Goal: Transaction & Acquisition: Purchase product/service

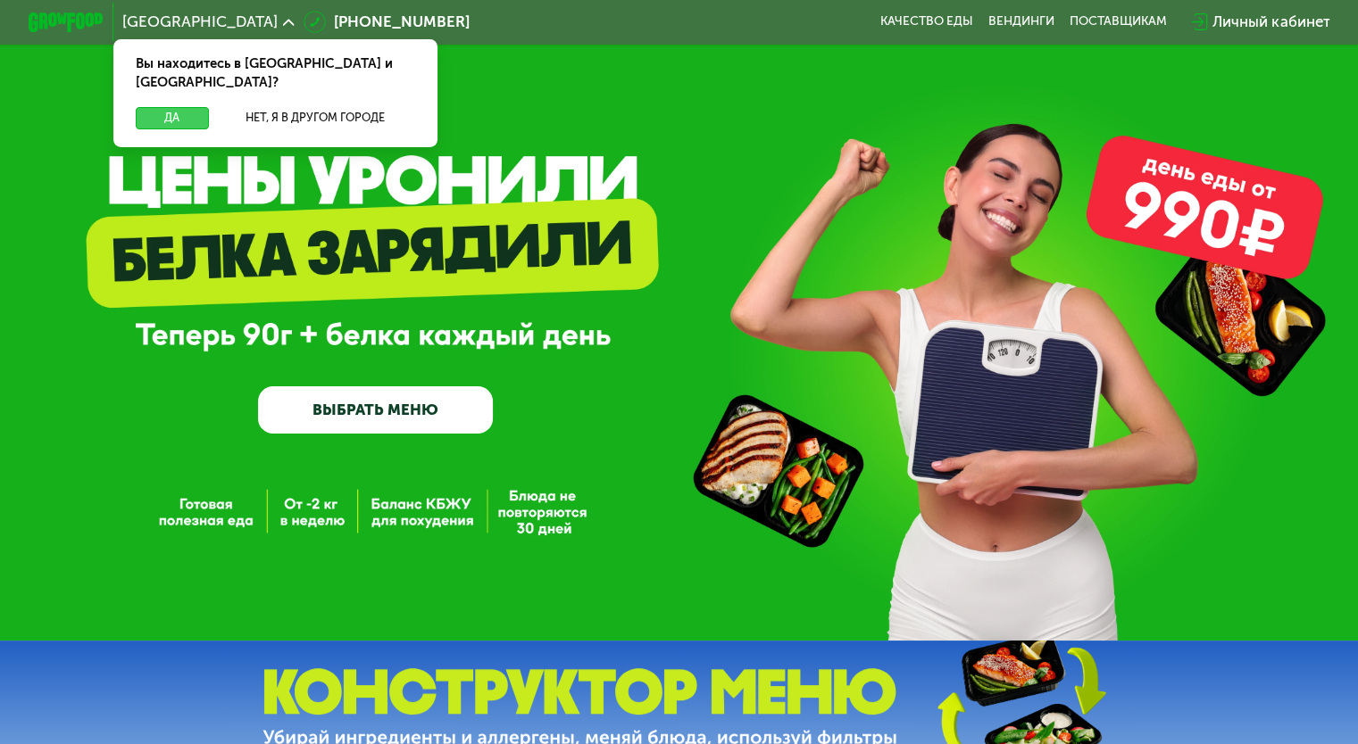
click at [175, 107] on button "Да" at bounding box center [172, 118] width 72 height 22
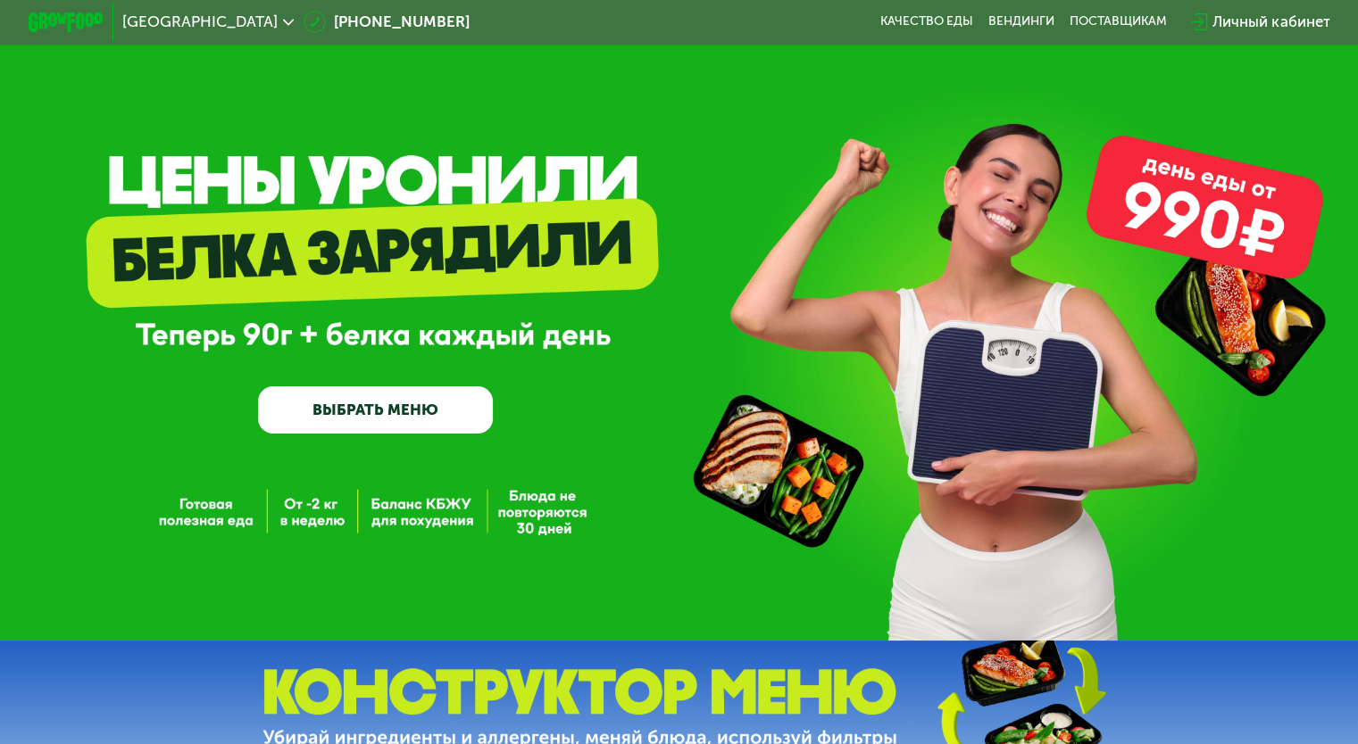
click at [419, 415] on link "ВЫБРАТЬ МЕНЮ" at bounding box center [375, 409] width 235 height 47
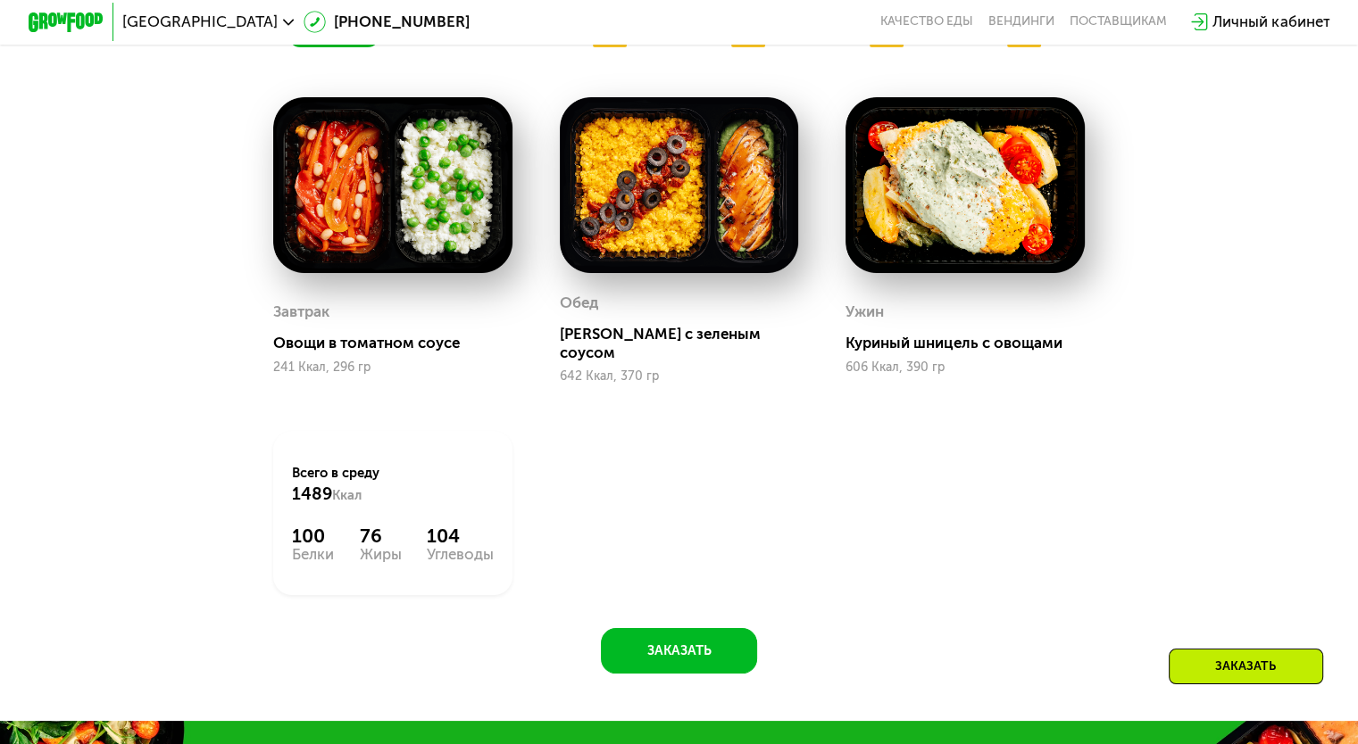
scroll to position [1160, 0]
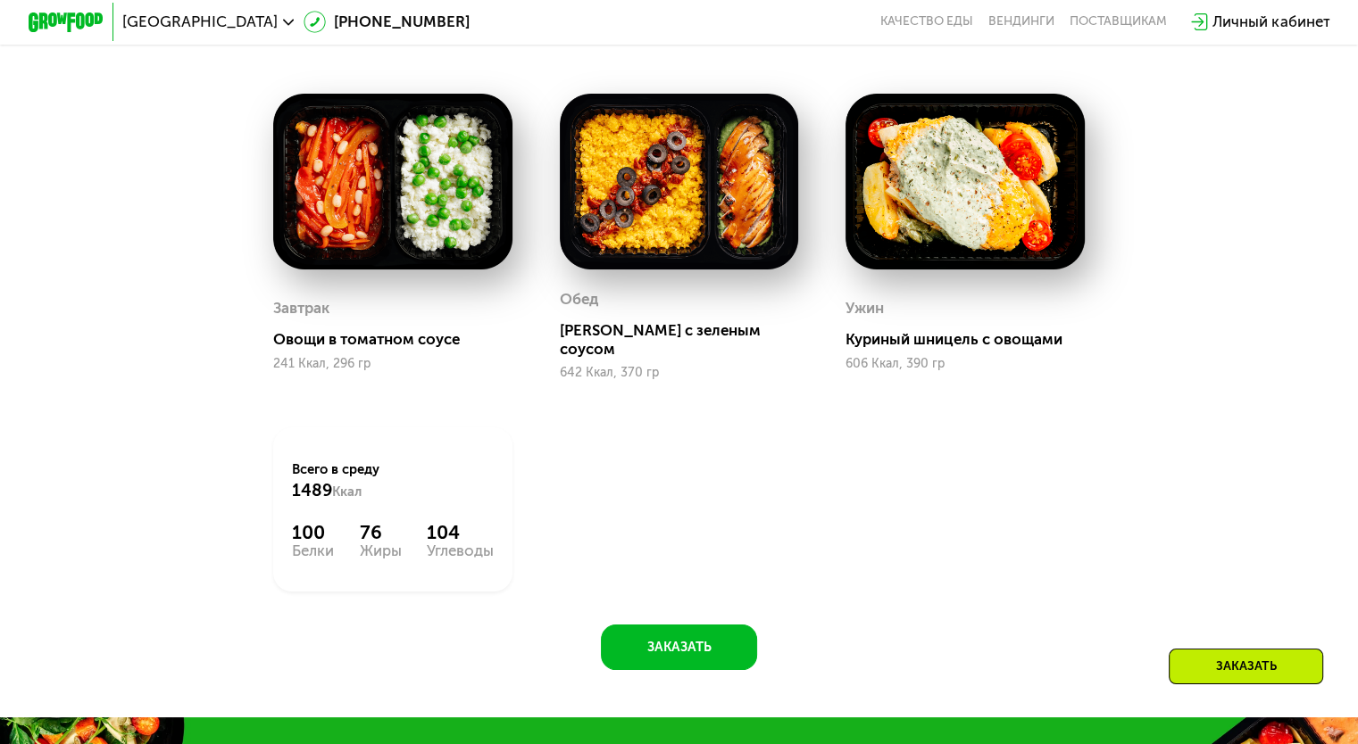
click at [693, 231] on img at bounding box center [679, 182] width 239 height 176
click at [1075, 258] on img at bounding box center [964, 182] width 239 height 176
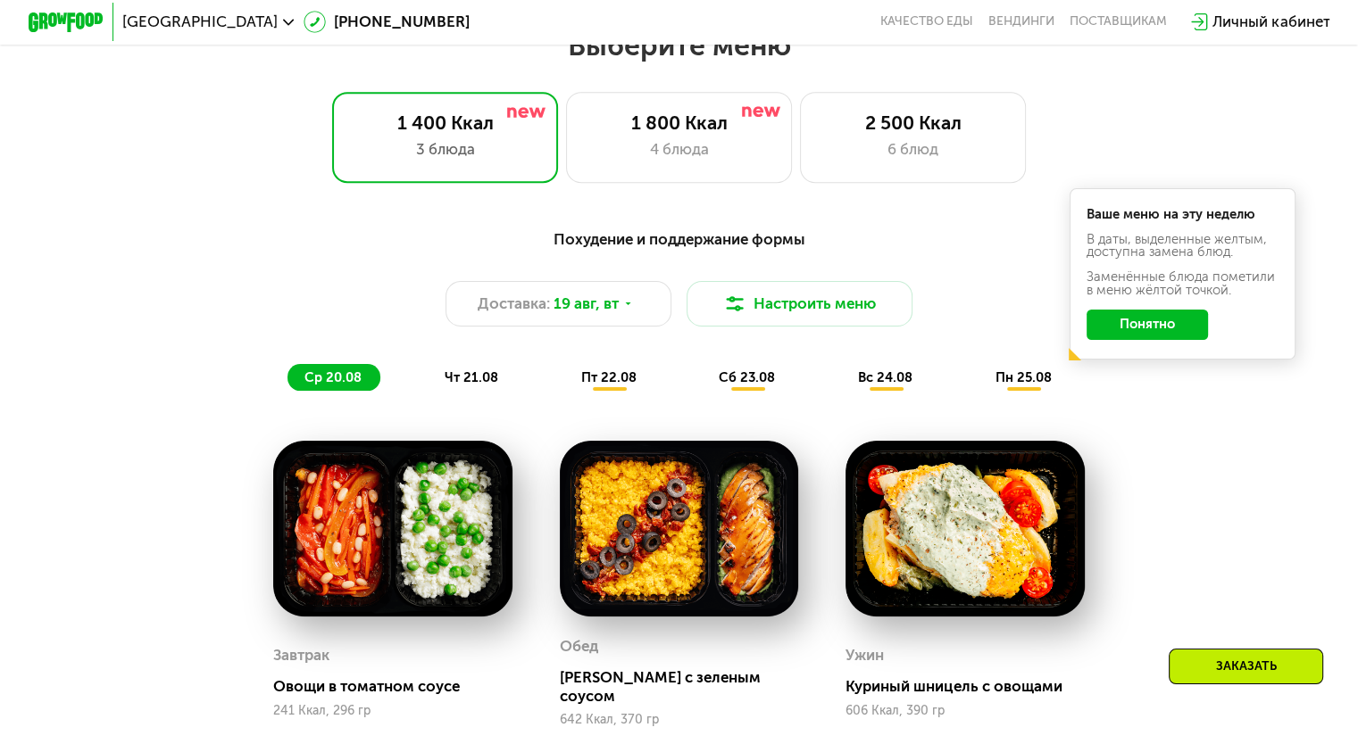
scroll to position [803, 0]
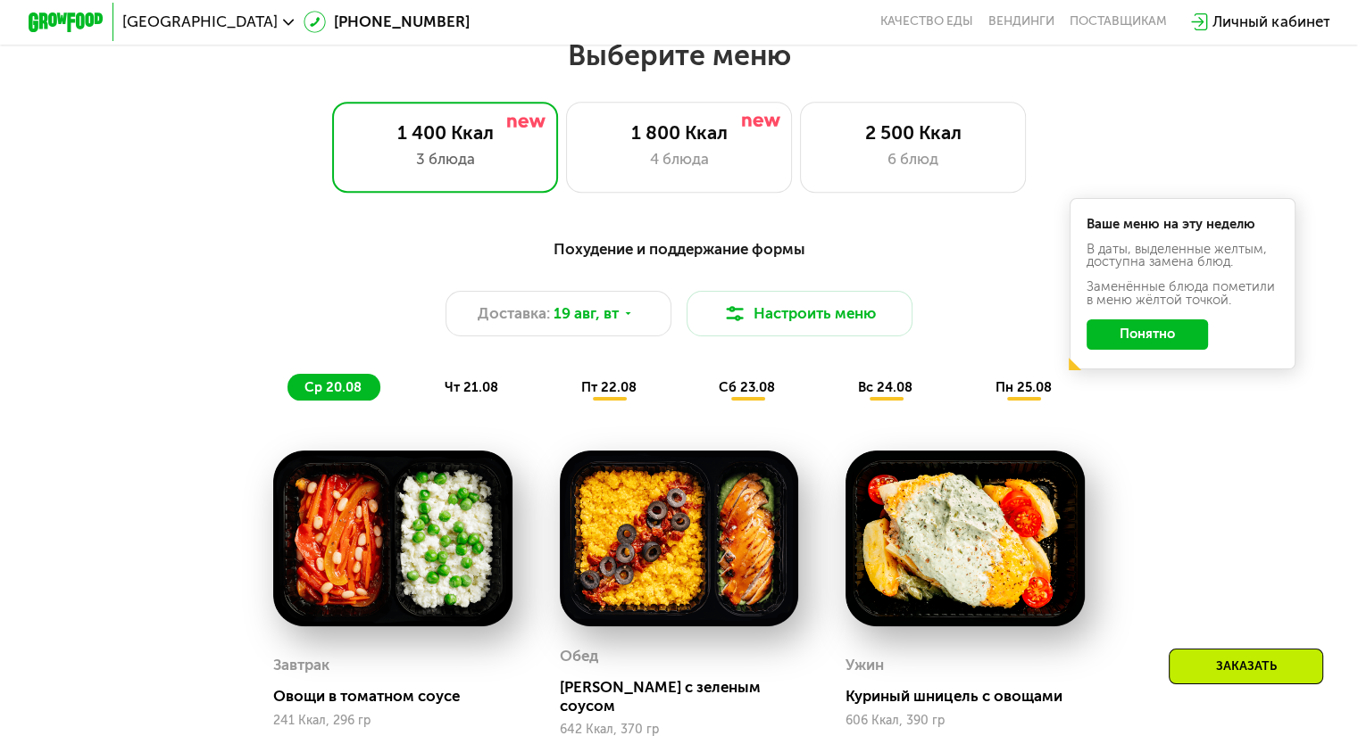
click at [457, 387] on span "чт 21.08" at bounding box center [471, 387] width 54 height 16
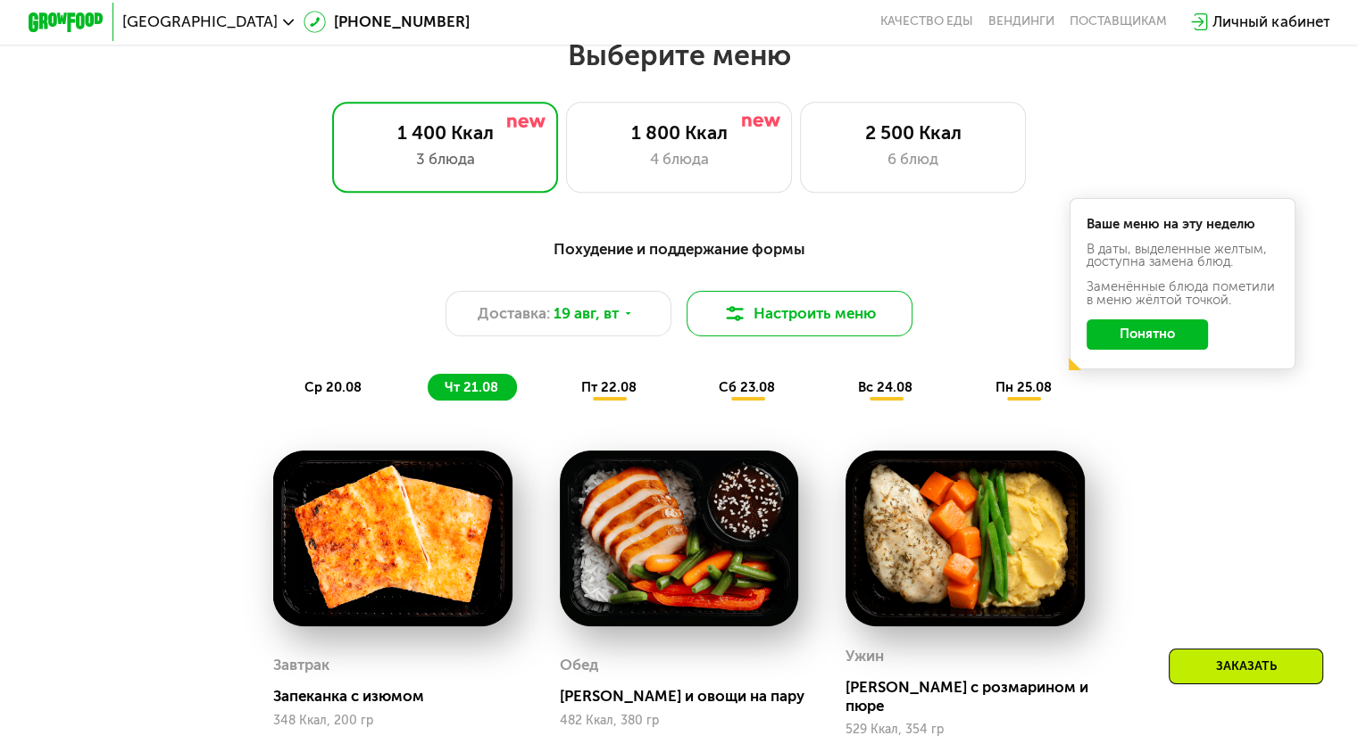
click at [777, 318] on button "Настроить меню" at bounding box center [799, 314] width 227 height 46
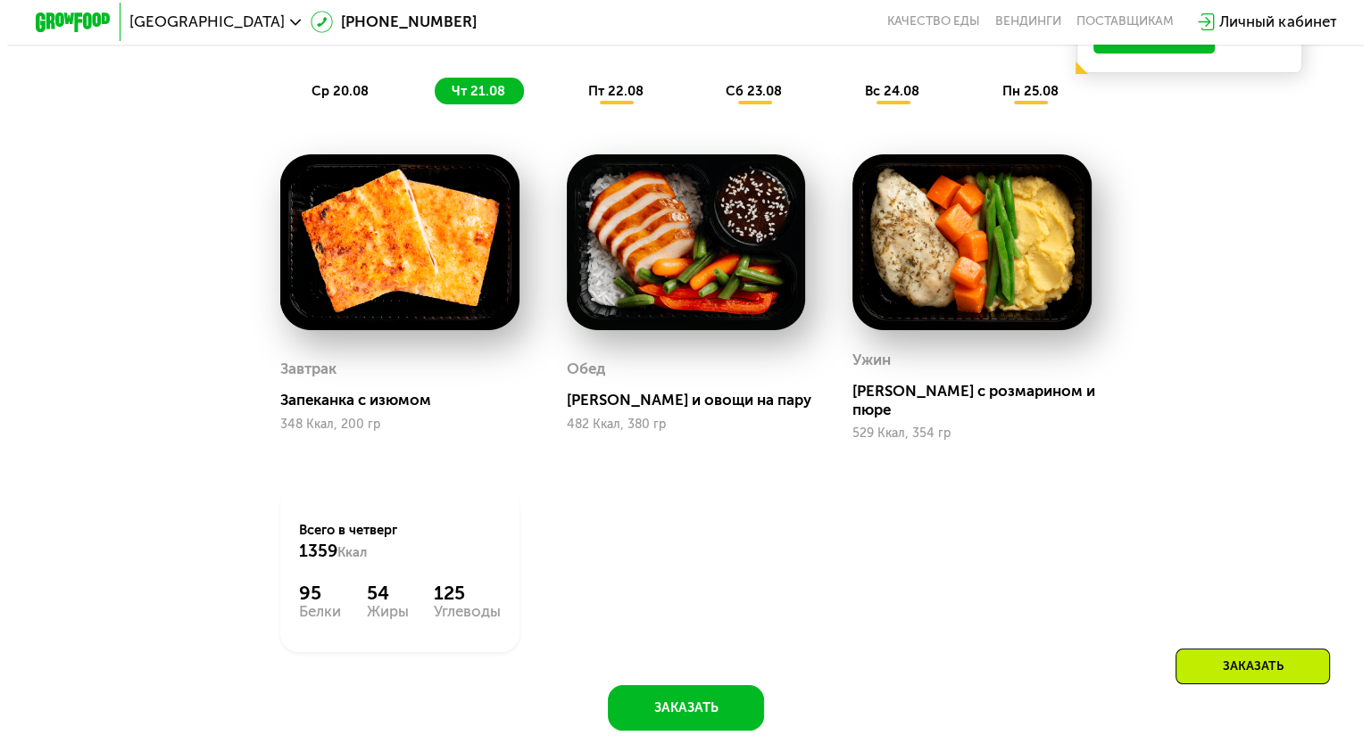
scroll to position [1071, 0]
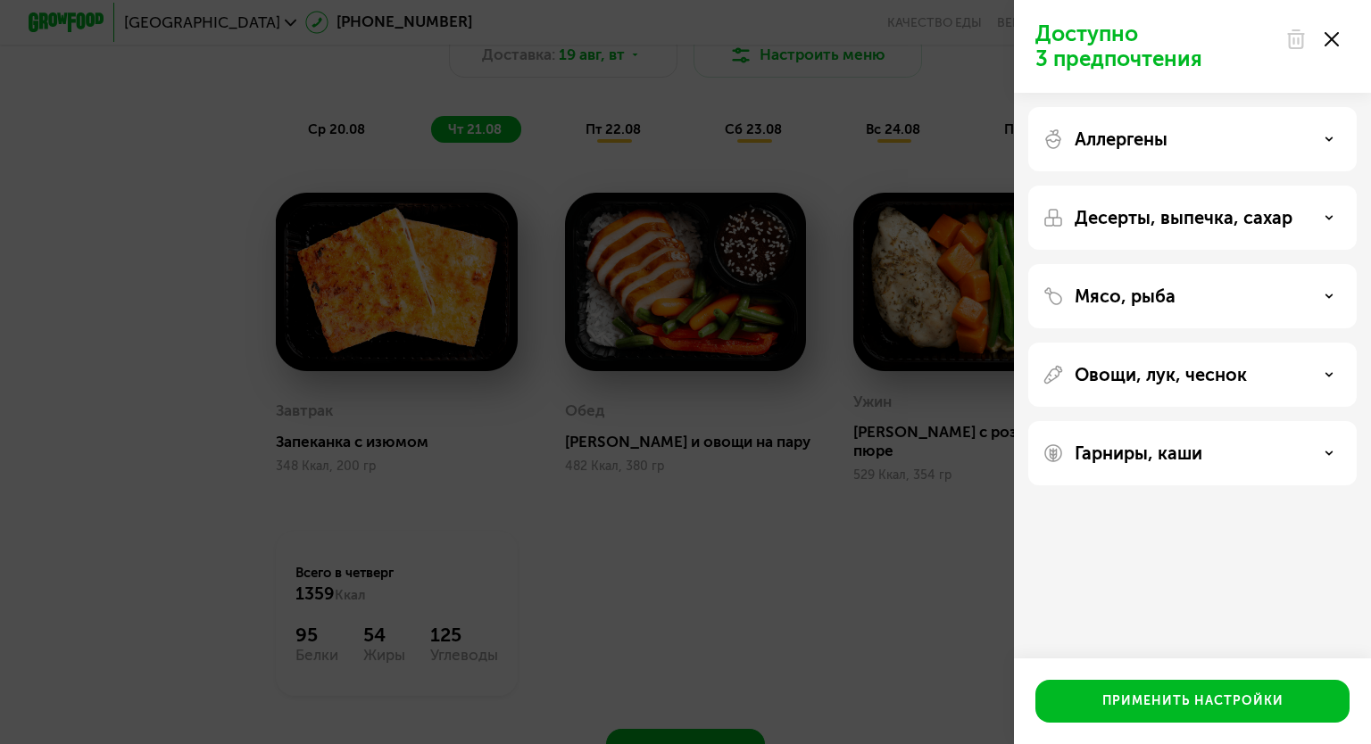
click at [1246, 264] on div "Десерты, выпечка, сахар" at bounding box center [1192, 296] width 328 height 64
click at [1336, 218] on div "Десерты, выпечка, сахар" at bounding box center [1192, 217] width 300 height 21
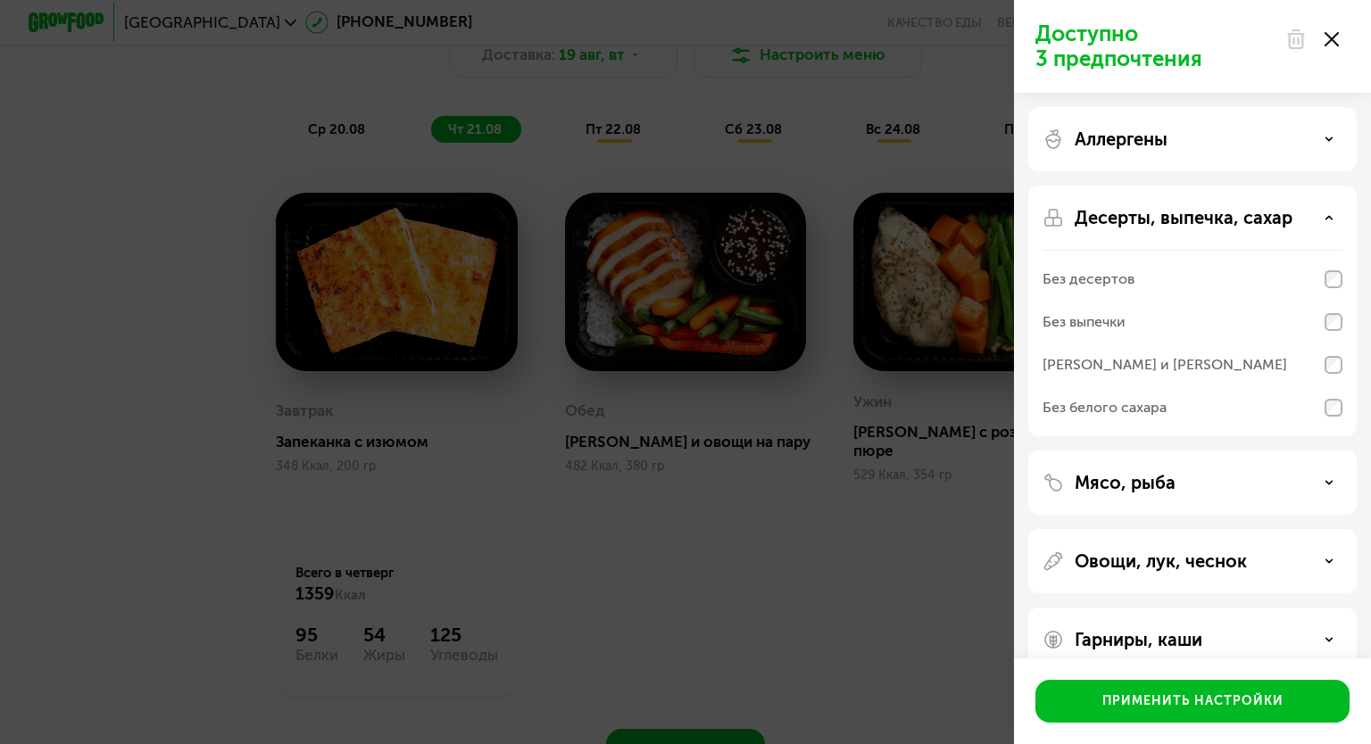
click at [1109, 279] on div "Без десертов" at bounding box center [1088, 279] width 92 height 21
click at [1101, 322] on div "Без выпечки" at bounding box center [1083, 321] width 83 height 21
click at [1113, 324] on div "Без выпечки" at bounding box center [1083, 321] width 83 height 21
click at [1135, 405] on div "Без белого сахара" at bounding box center [1104, 407] width 124 height 21
click at [1151, 147] on p "Аллергены" at bounding box center [1121, 139] width 93 height 21
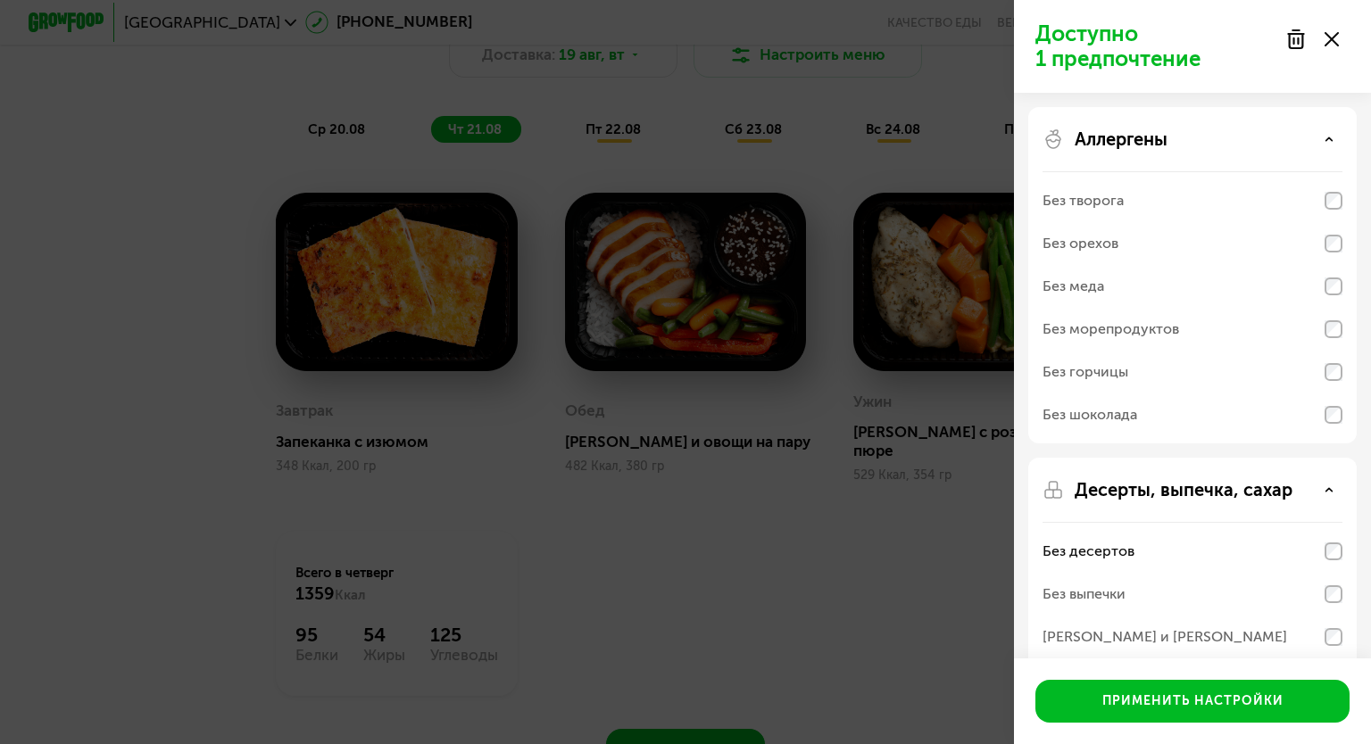
click at [1151, 147] on p "Аллергены" at bounding box center [1121, 139] width 93 height 21
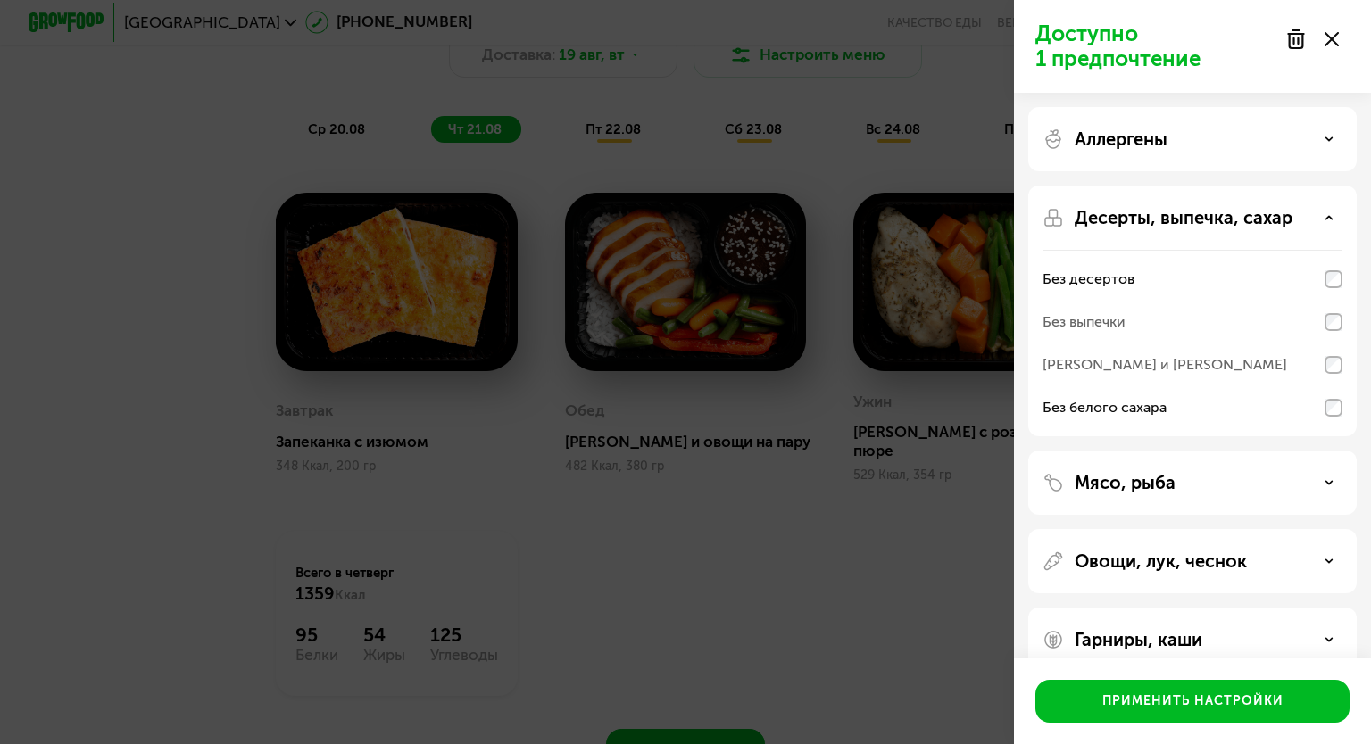
click at [1151, 147] on p "Аллергены" at bounding box center [1121, 139] width 93 height 21
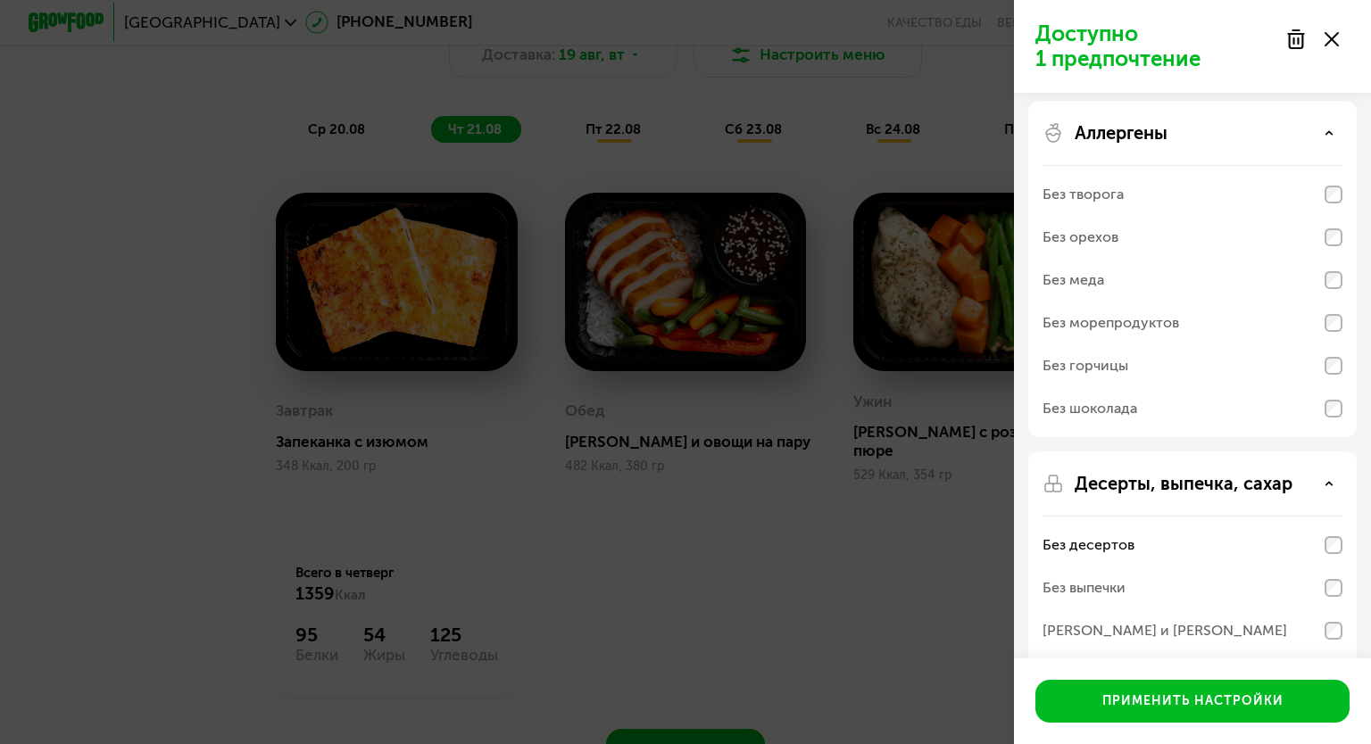
scroll to position [0, 0]
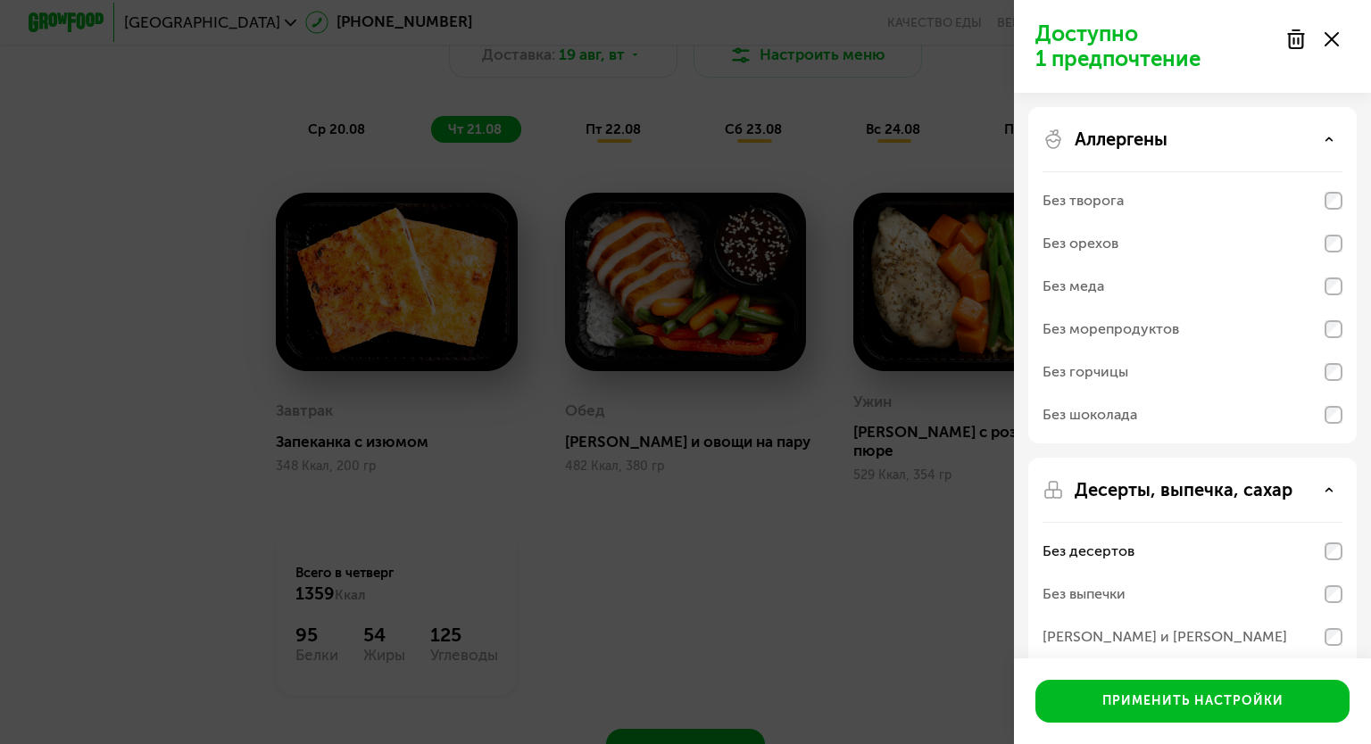
click at [1132, 140] on p "Аллергены" at bounding box center [1121, 139] width 93 height 21
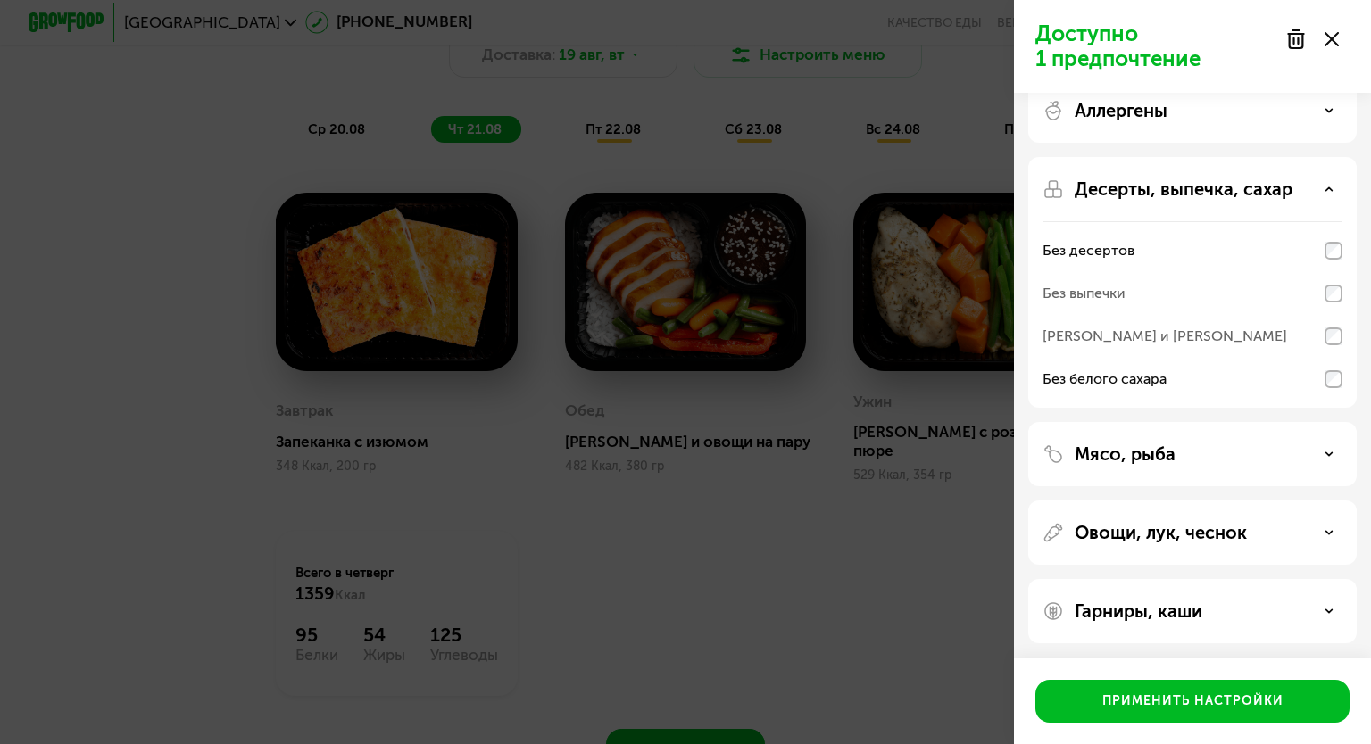
scroll to position [31, 0]
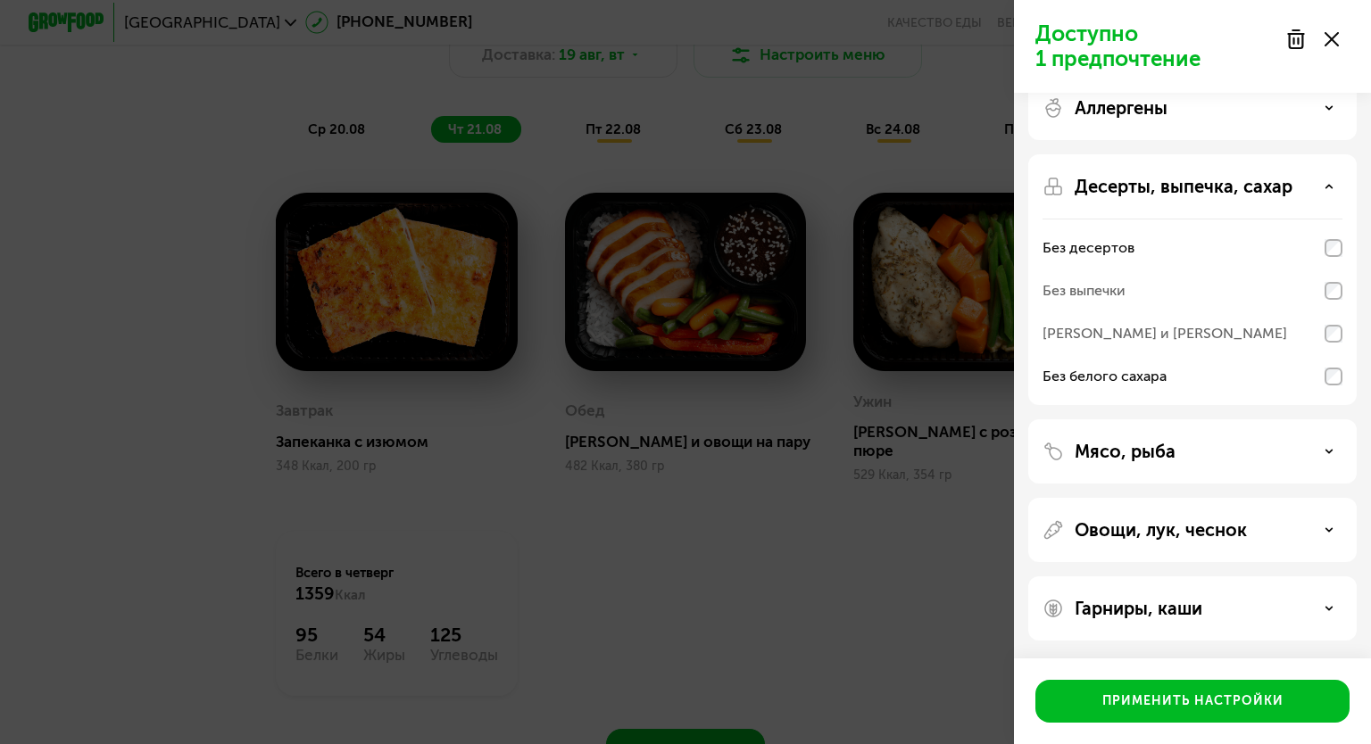
click at [1146, 449] on p "Мясо, рыба" at bounding box center [1125, 451] width 101 height 21
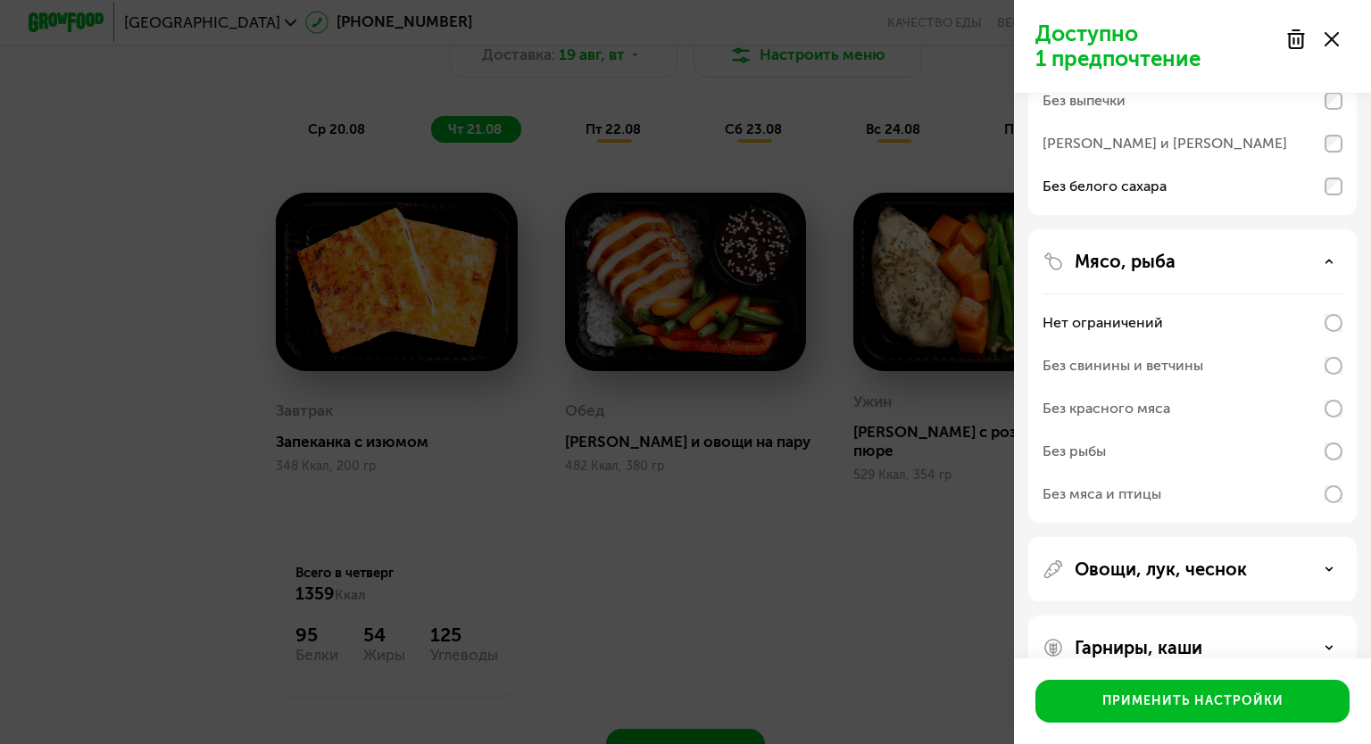
scroll to position [261, 0]
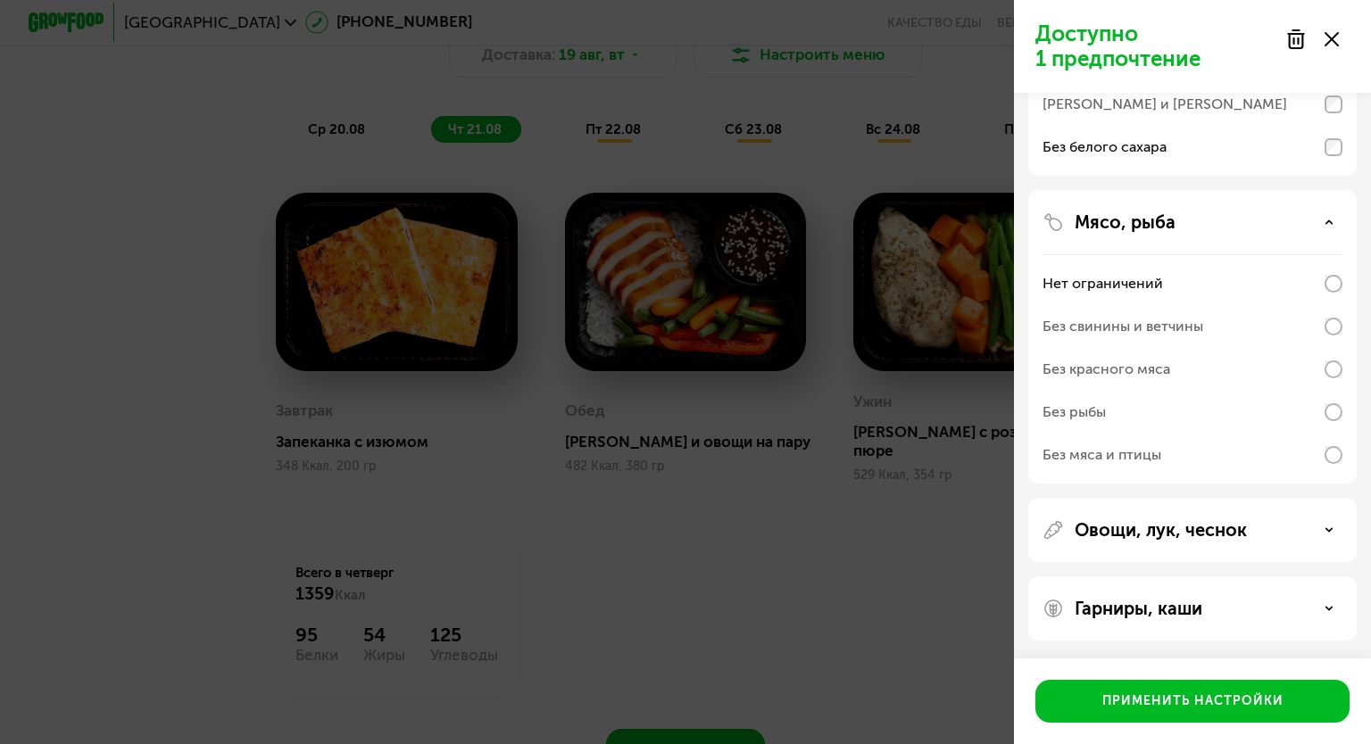
click at [1140, 332] on div "Без свинины и ветчины" at bounding box center [1122, 326] width 161 height 21
click at [1076, 371] on div "Без красного мяса" at bounding box center [1106, 369] width 128 height 21
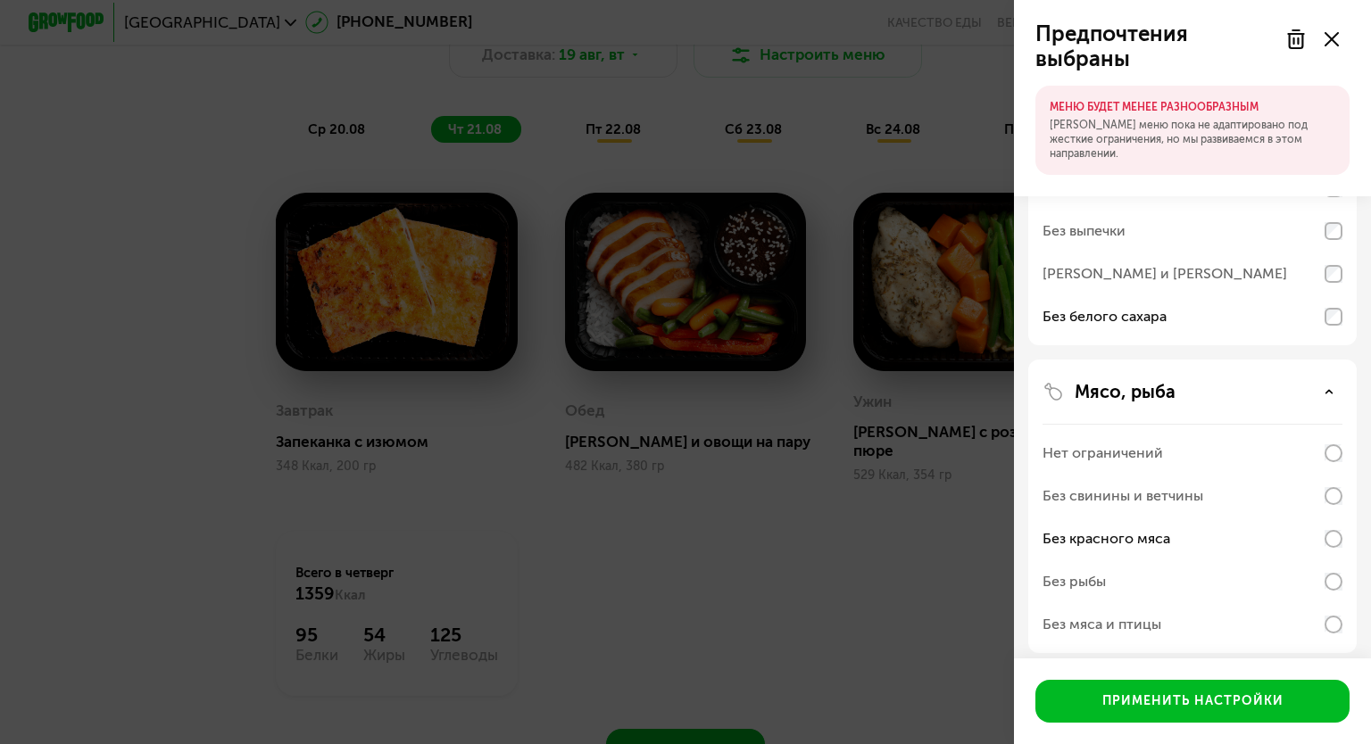
scroll to position [171, 0]
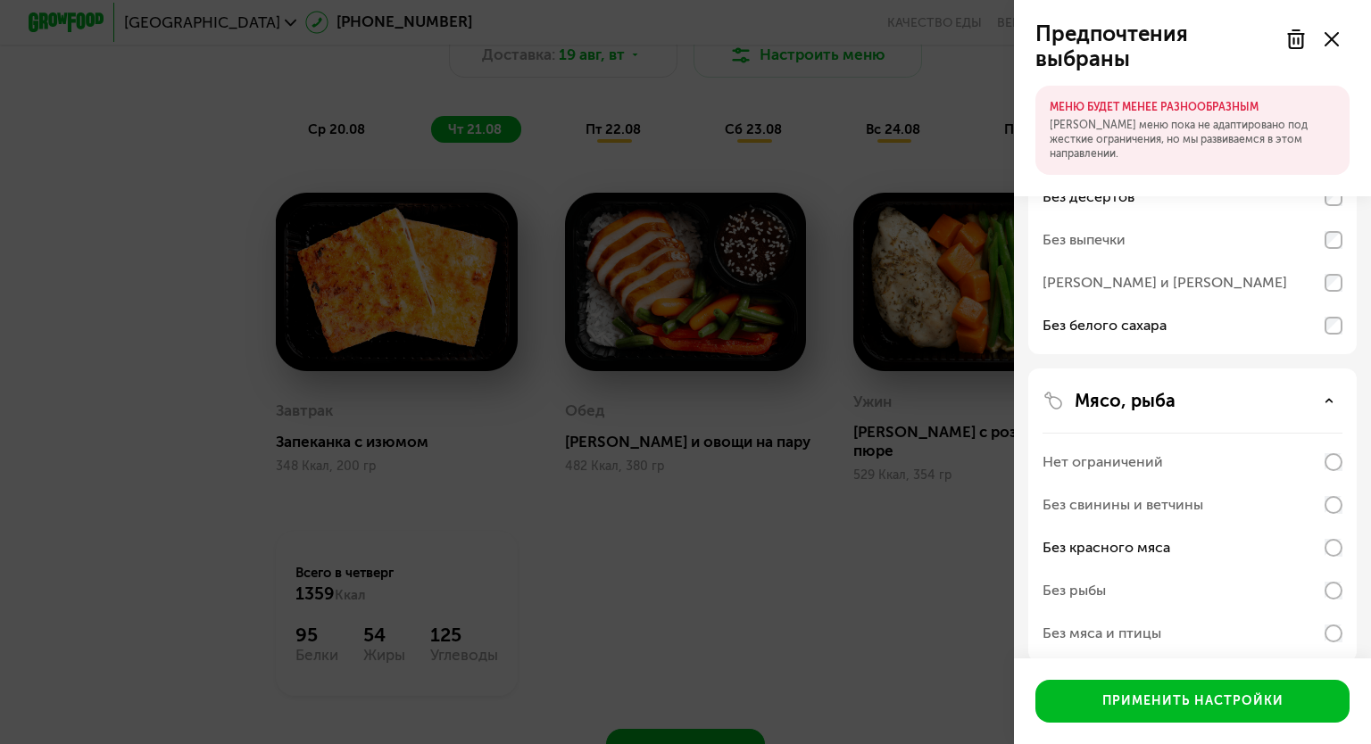
click at [1151, 504] on div "Без свинины и ветчины" at bounding box center [1122, 504] width 161 height 21
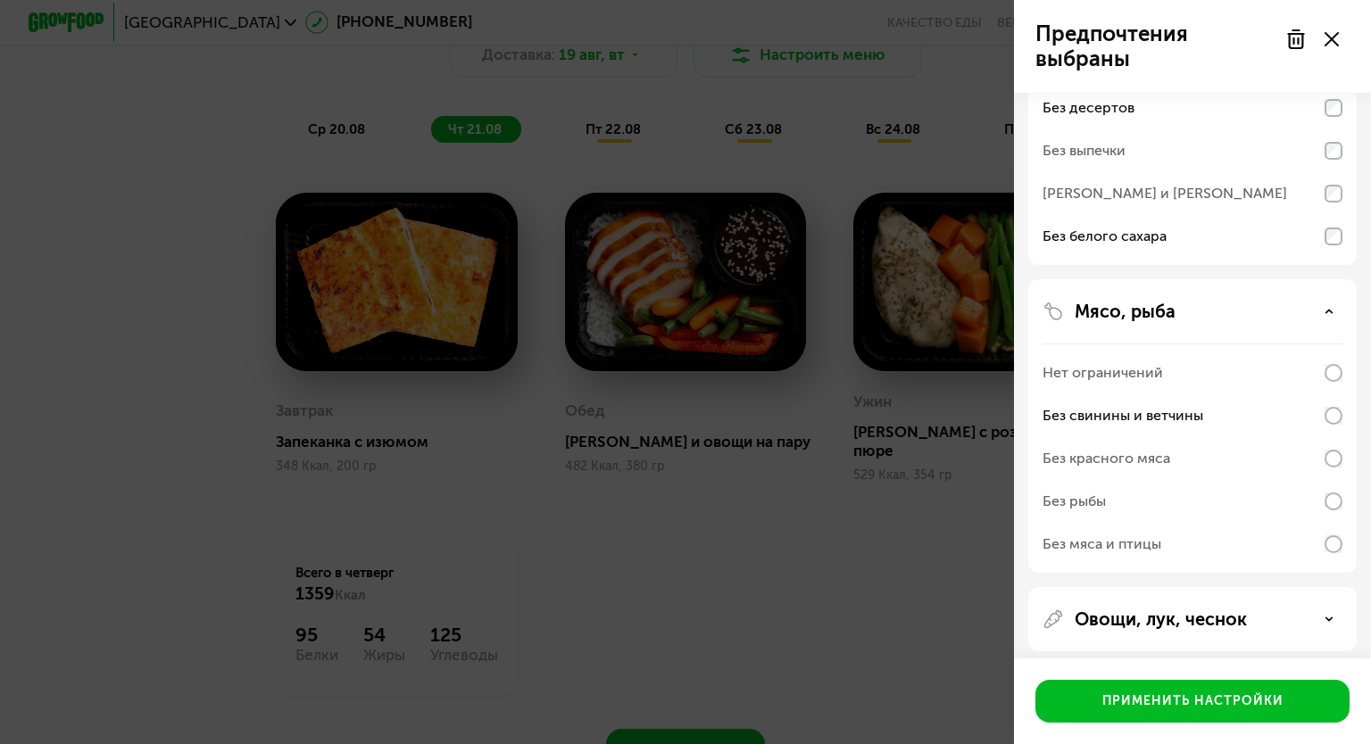
click at [1146, 459] on div "Без красного мяса" at bounding box center [1106, 458] width 128 height 21
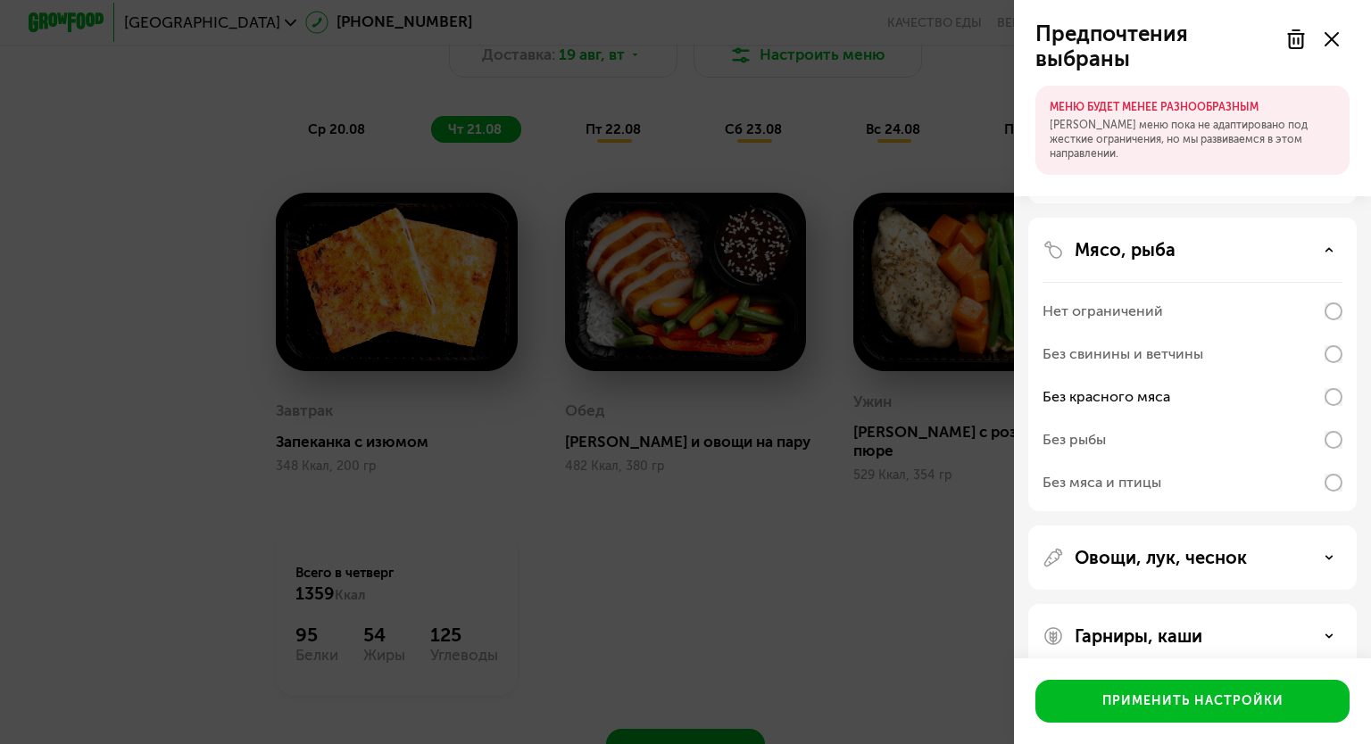
scroll to position [350, 0]
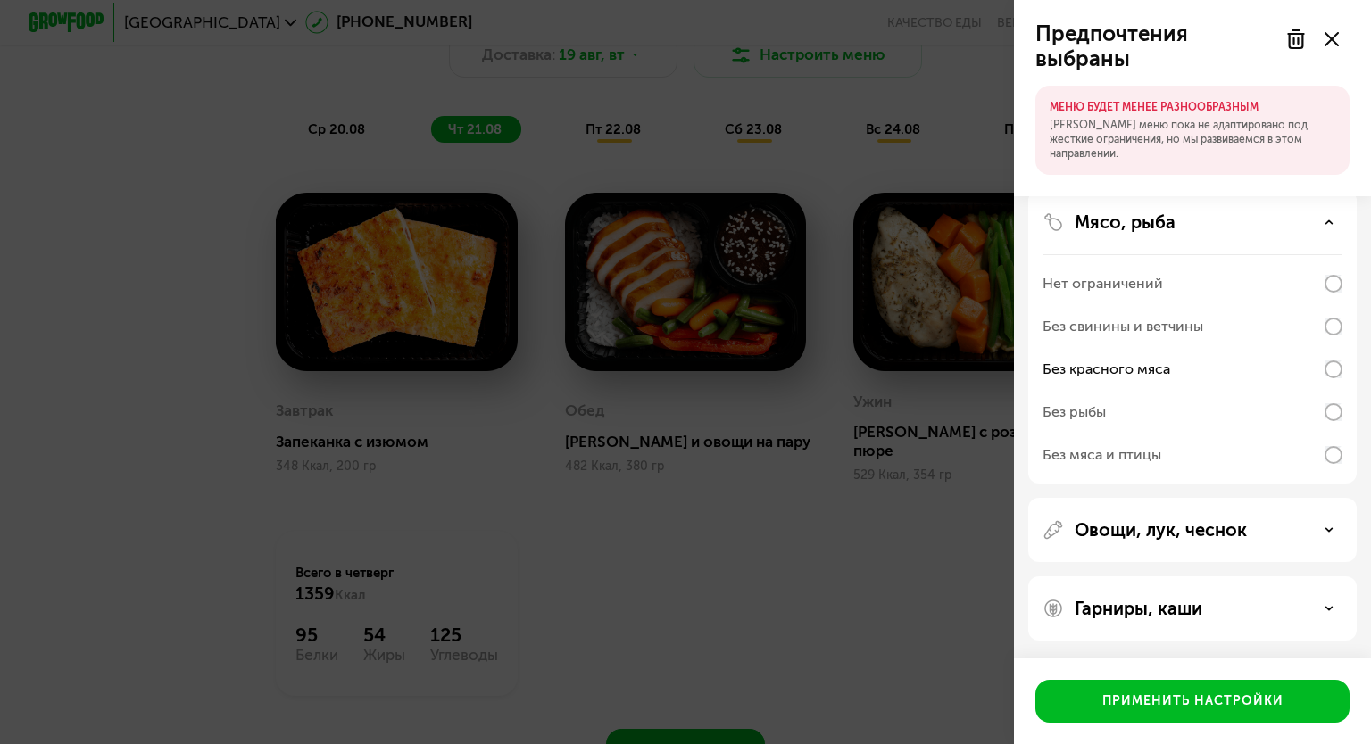
click at [1142, 600] on p "Гарниры, каши" at bounding box center [1139, 608] width 128 height 21
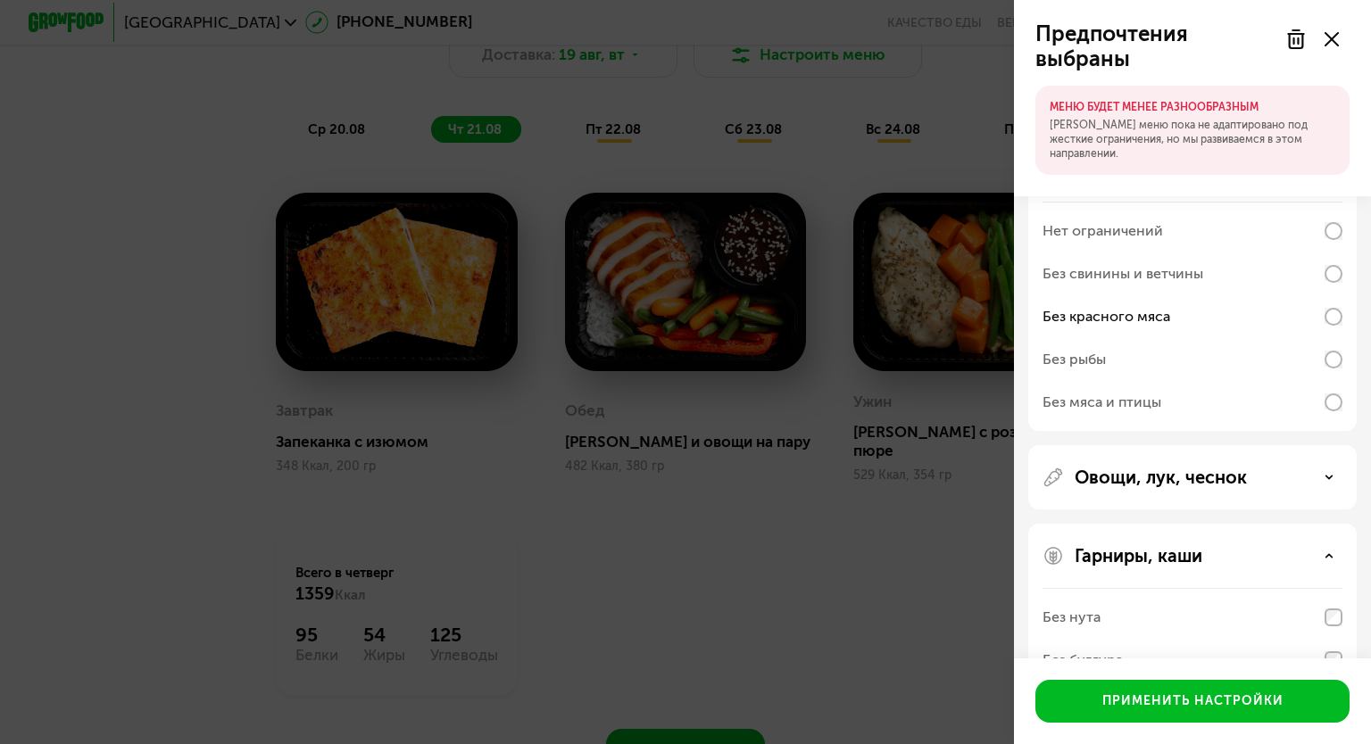
scroll to position [578, 0]
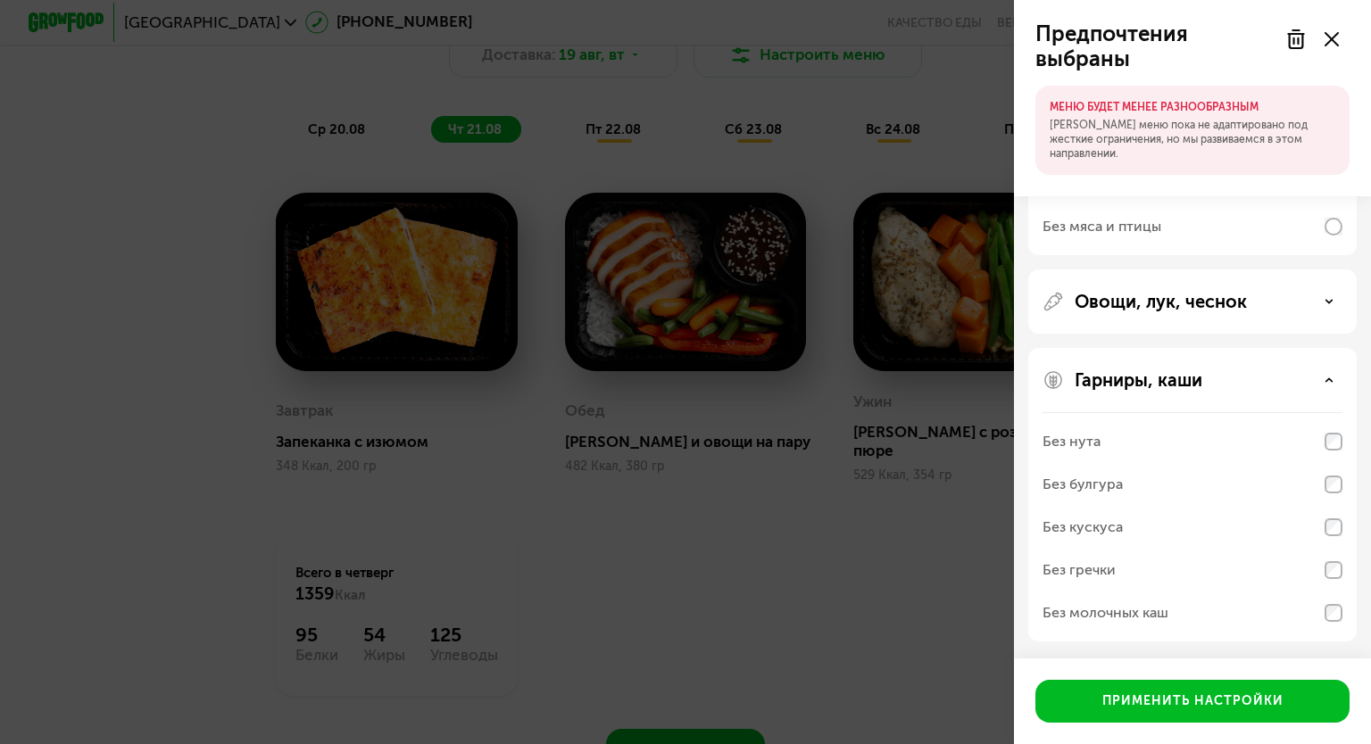
click at [1113, 488] on div "Без булгура" at bounding box center [1082, 484] width 80 height 21
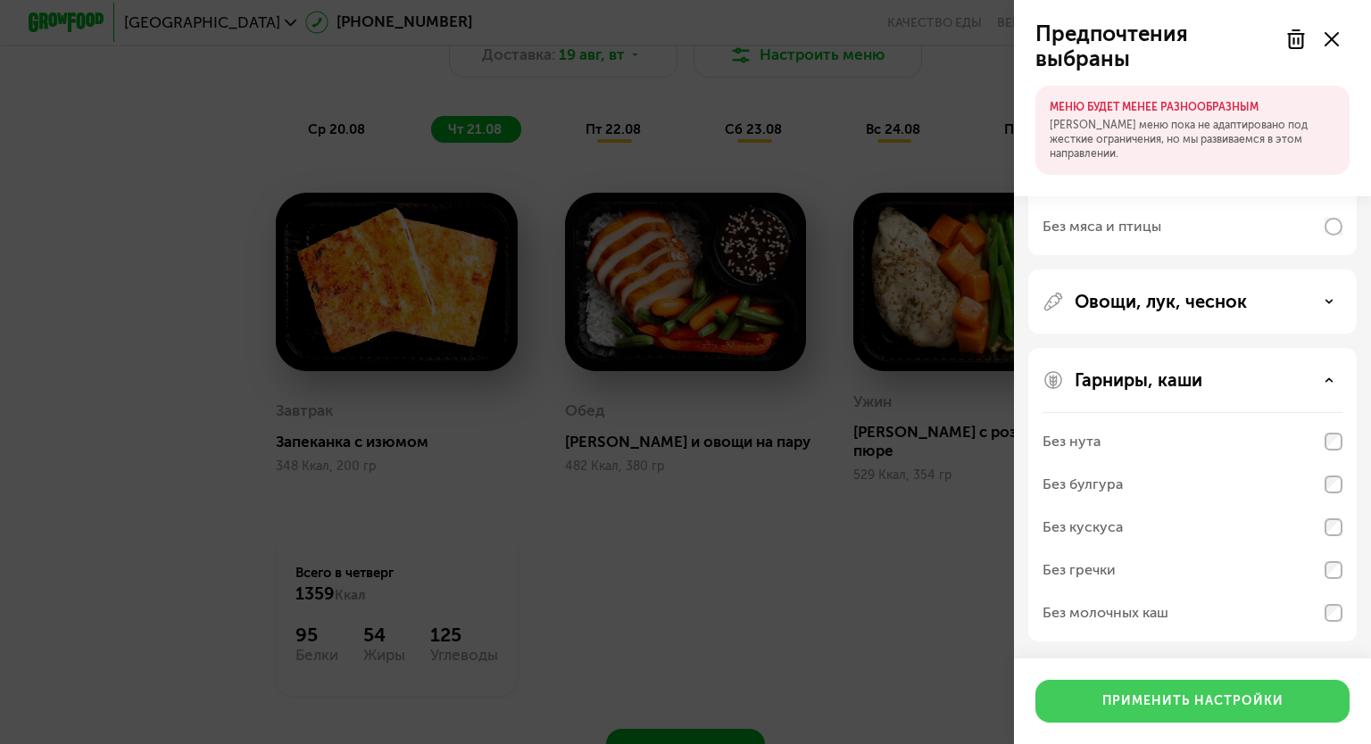
click at [1170, 695] on div "Применить настройки" at bounding box center [1192, 702] width 181 height 18
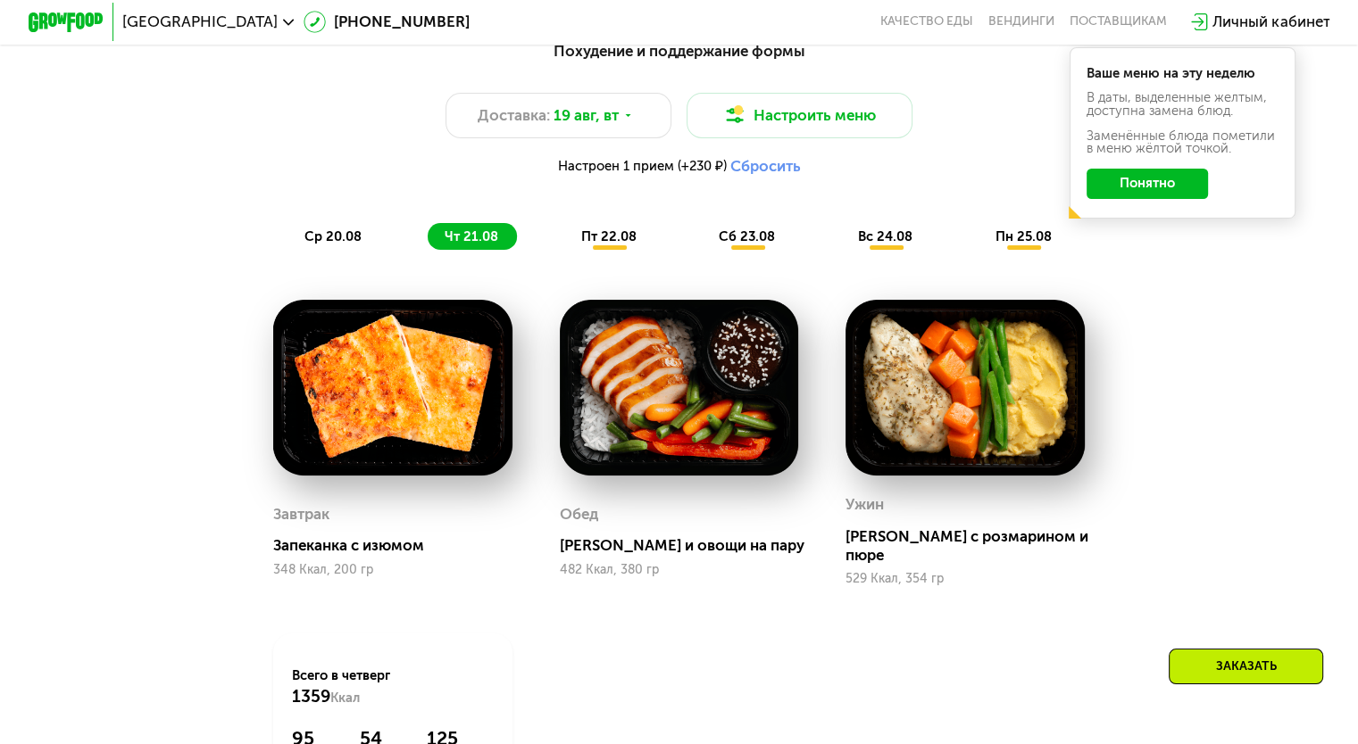
scroll to position [1071, 0]
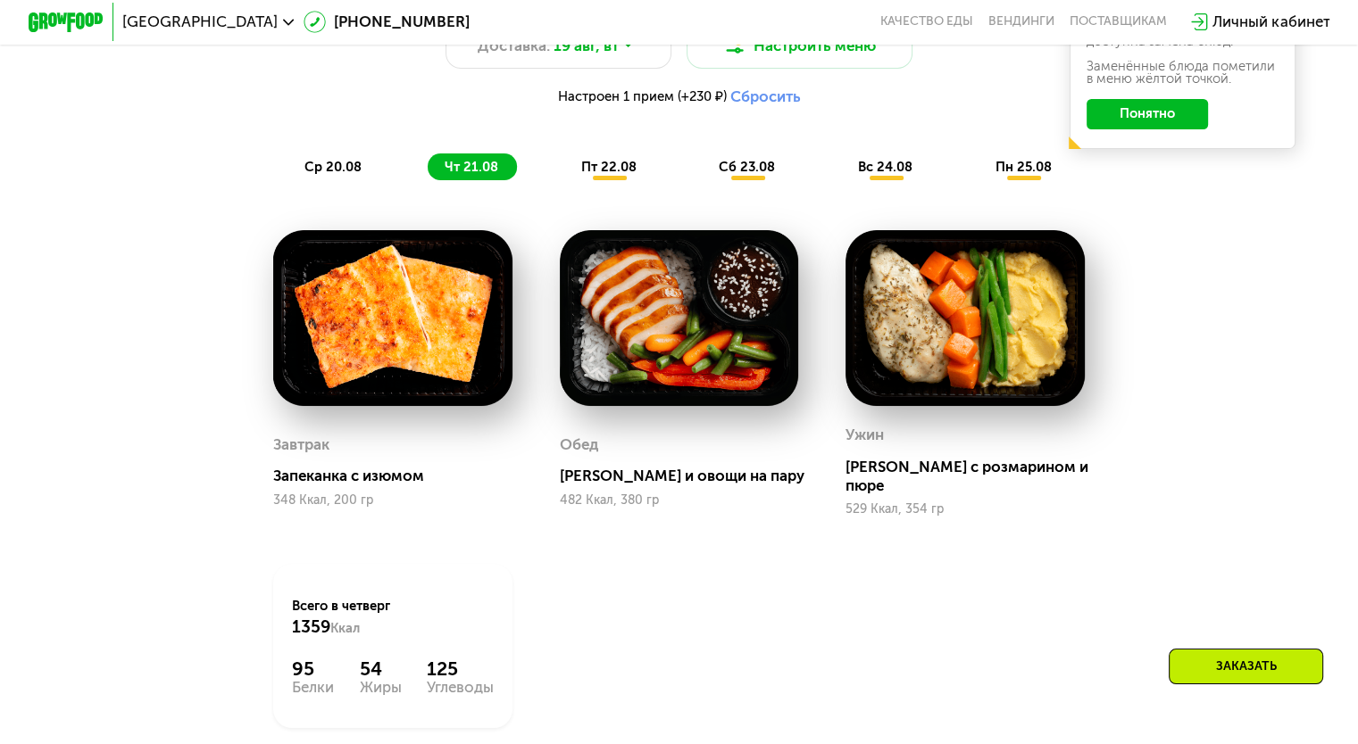
click at [608, 175] on span "пт 22.08" at bounding box center [608, 167] width 55 height 16
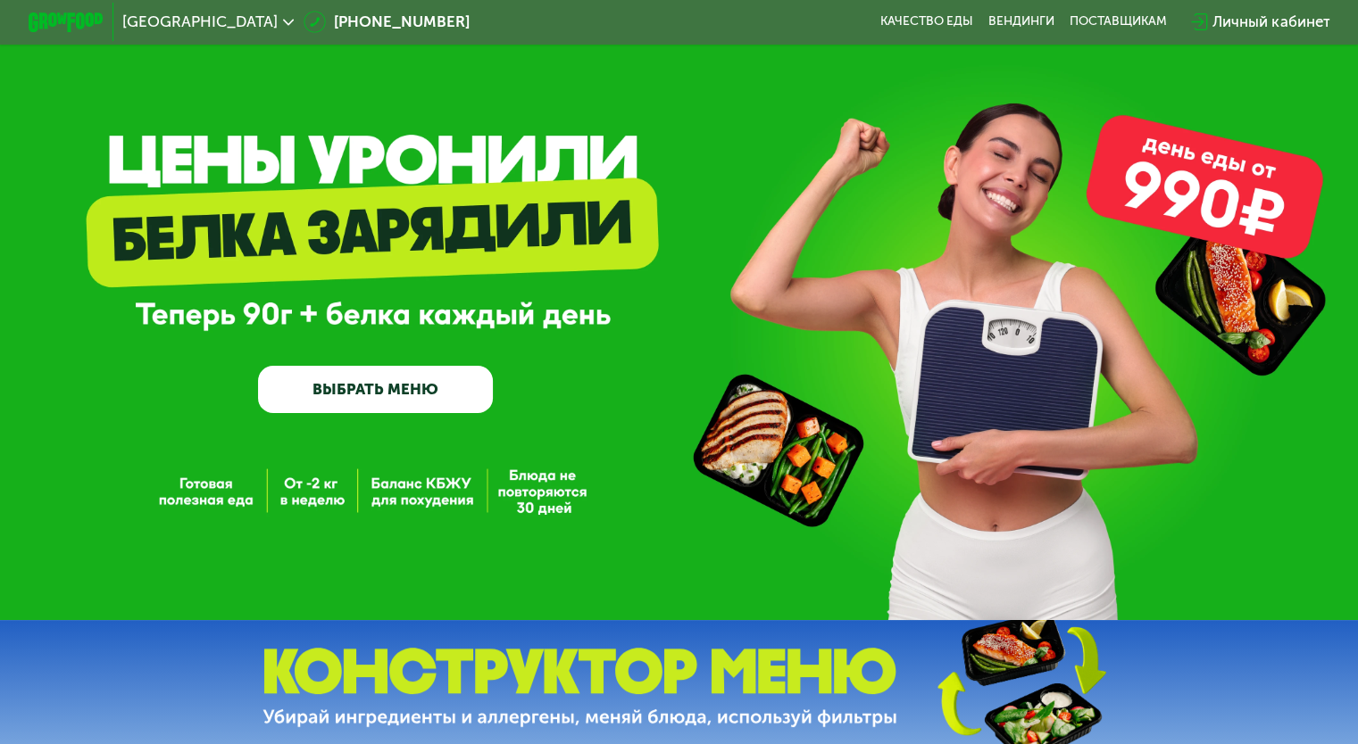
scroll to position [0, 0]
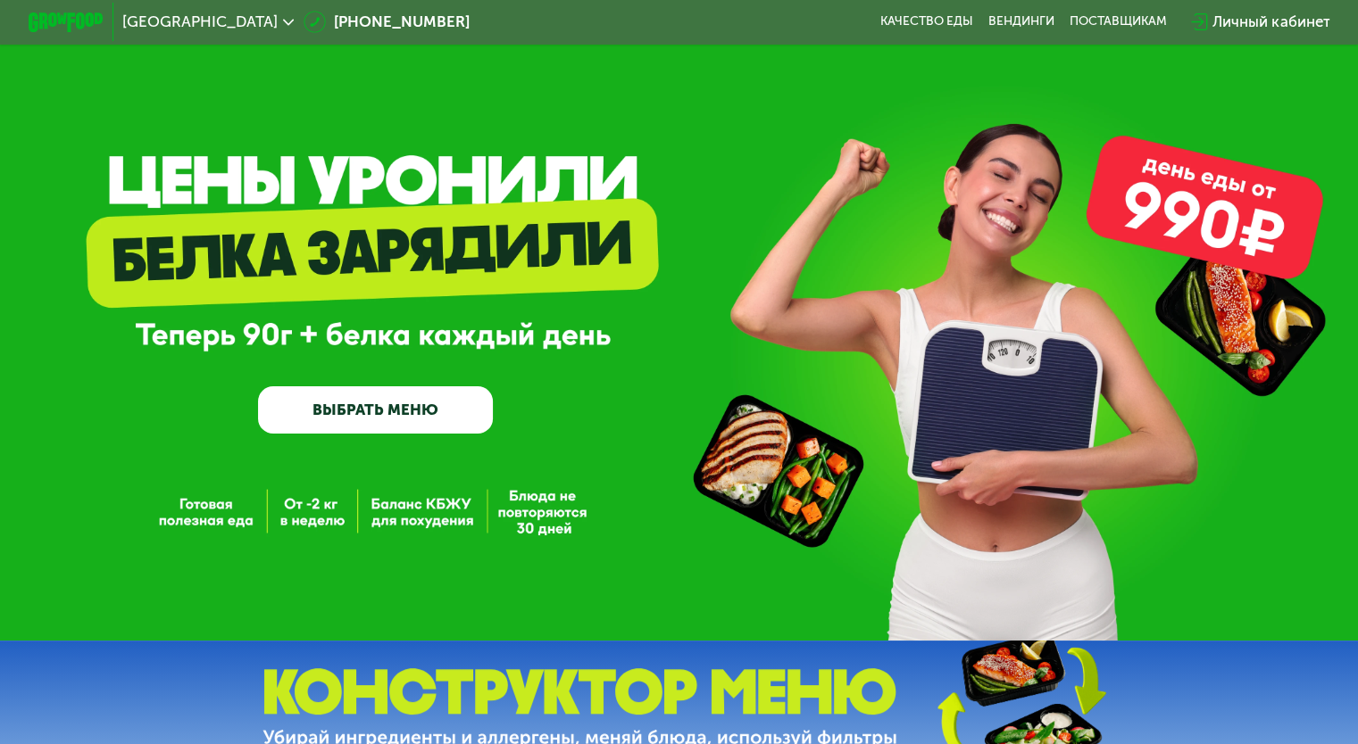
click at [407, 423] on link "ВЫБРАТЬ МЕНЮ" at bounding box center [375, 409] width 235 height 47
click at [375, 425] on link "ВЫБРАТЬ МЕНЮ" at bounding box center [375, 409] width 235 height 47
click at [378, 408] on link "ВЫБРАТЬ МЕНЮ" at bounding box center [375, 409] width 235 height 47
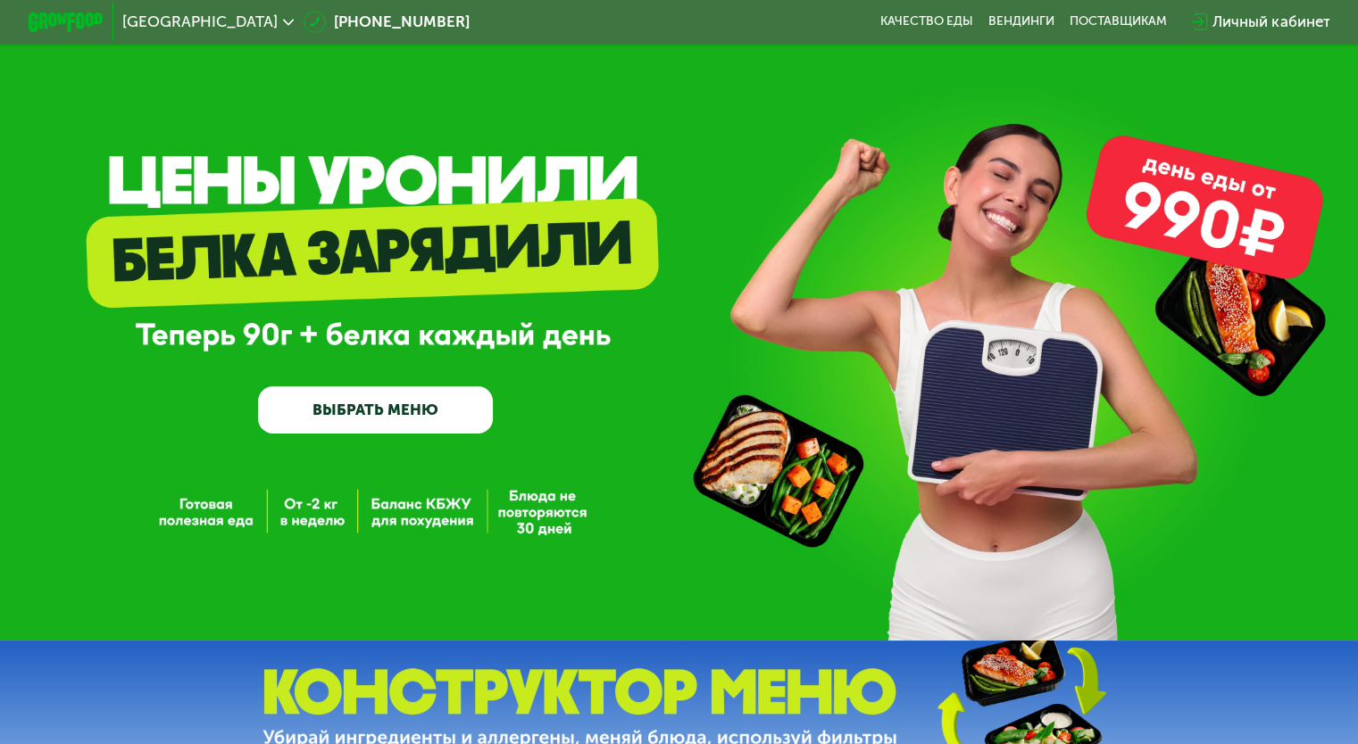
click at [378, 408] on link "ВЫБРАТЬ МЕНЮ" at bounding box center [375, 409] width 235 height 47
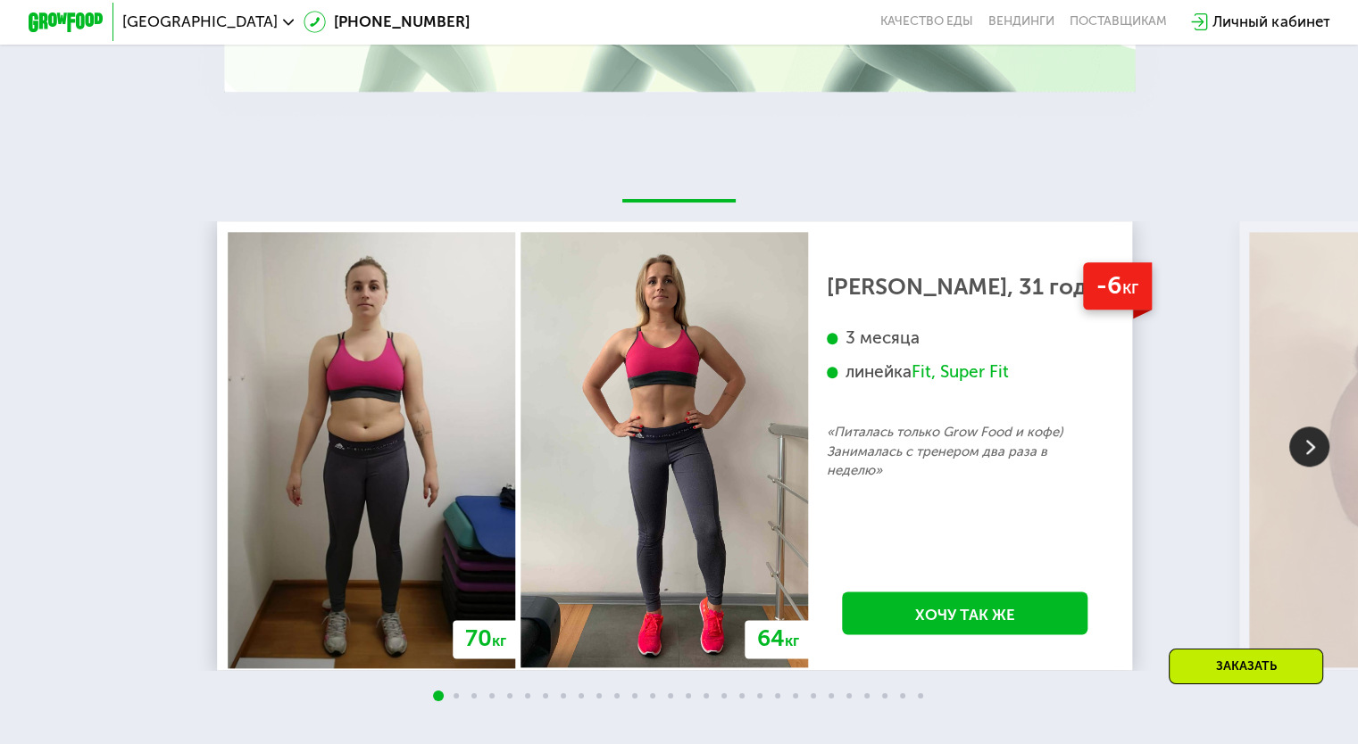
click at [1267, 661] on div "Заказать" at bounding box center [1245, 667] width 154 height 36
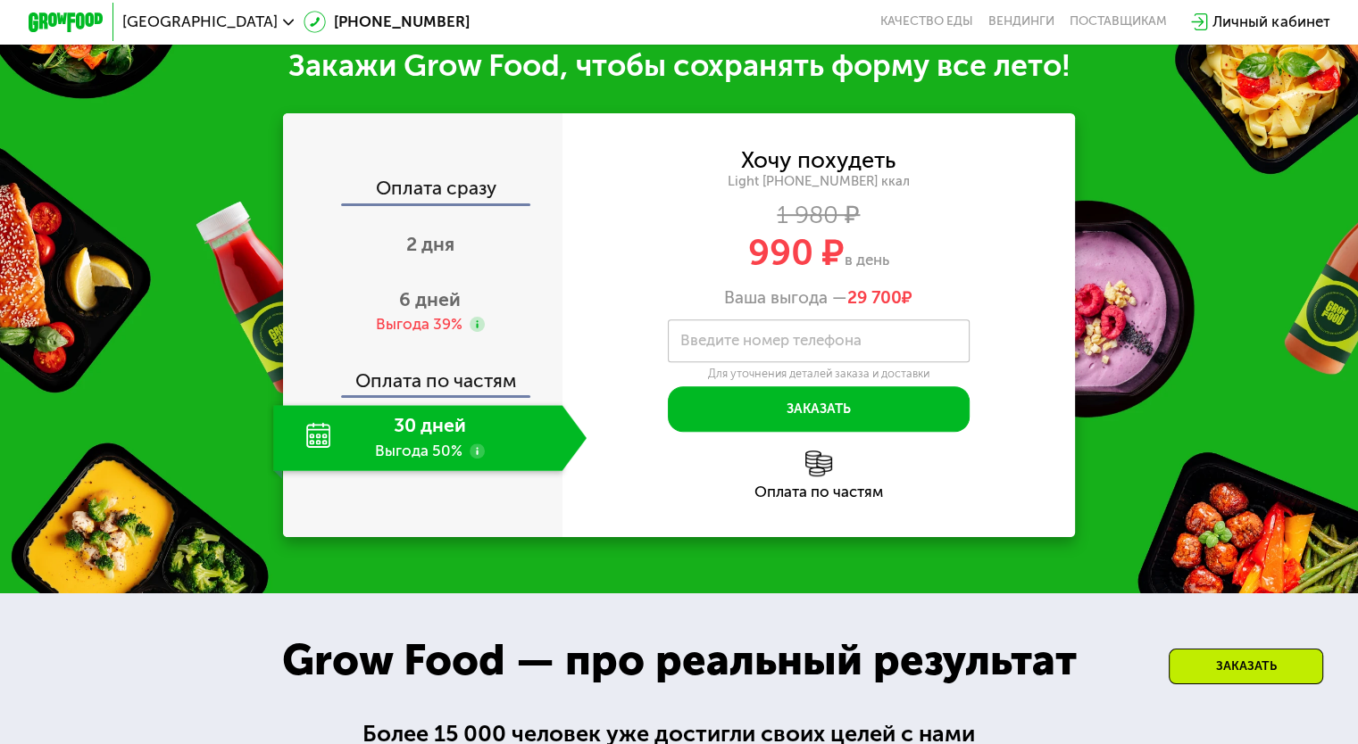
scroll to position [781, 0]
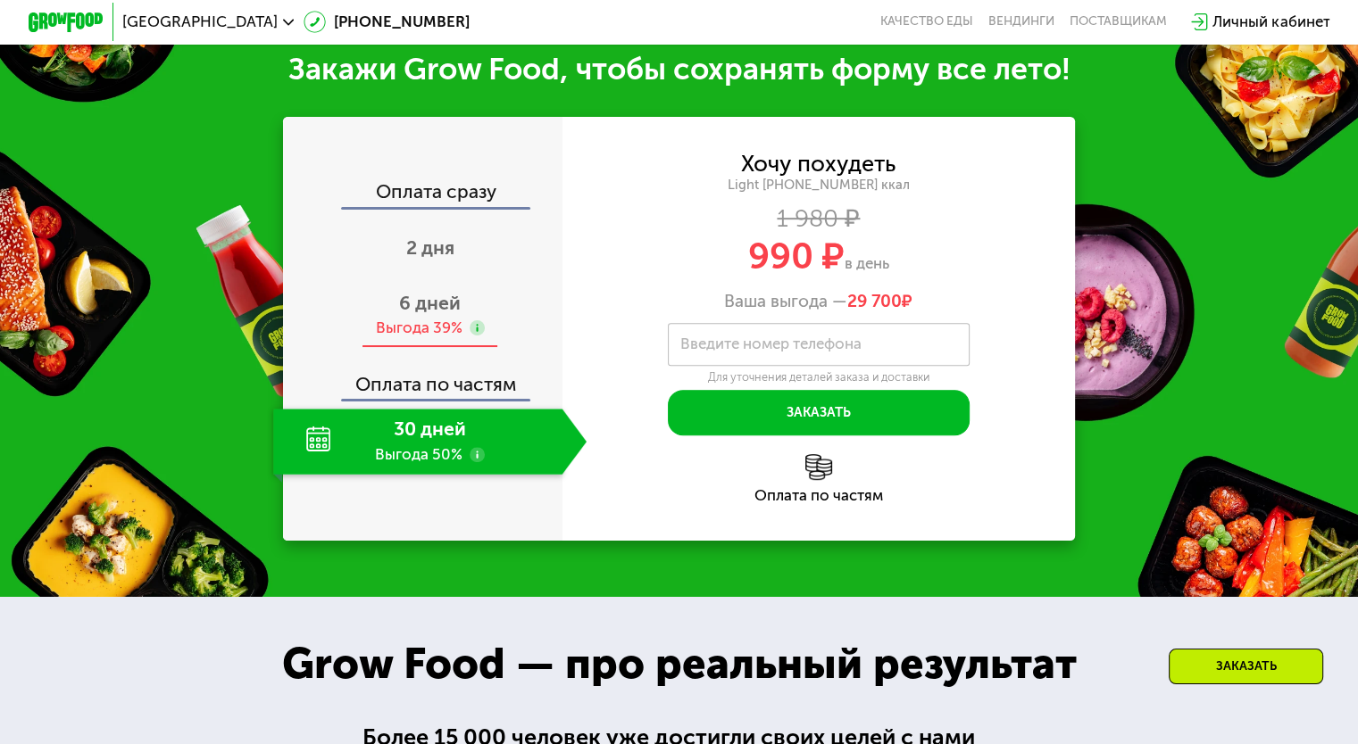
click at [446, 314] on span "6 дней" at bounding box center [430, 303] width 62 height 22
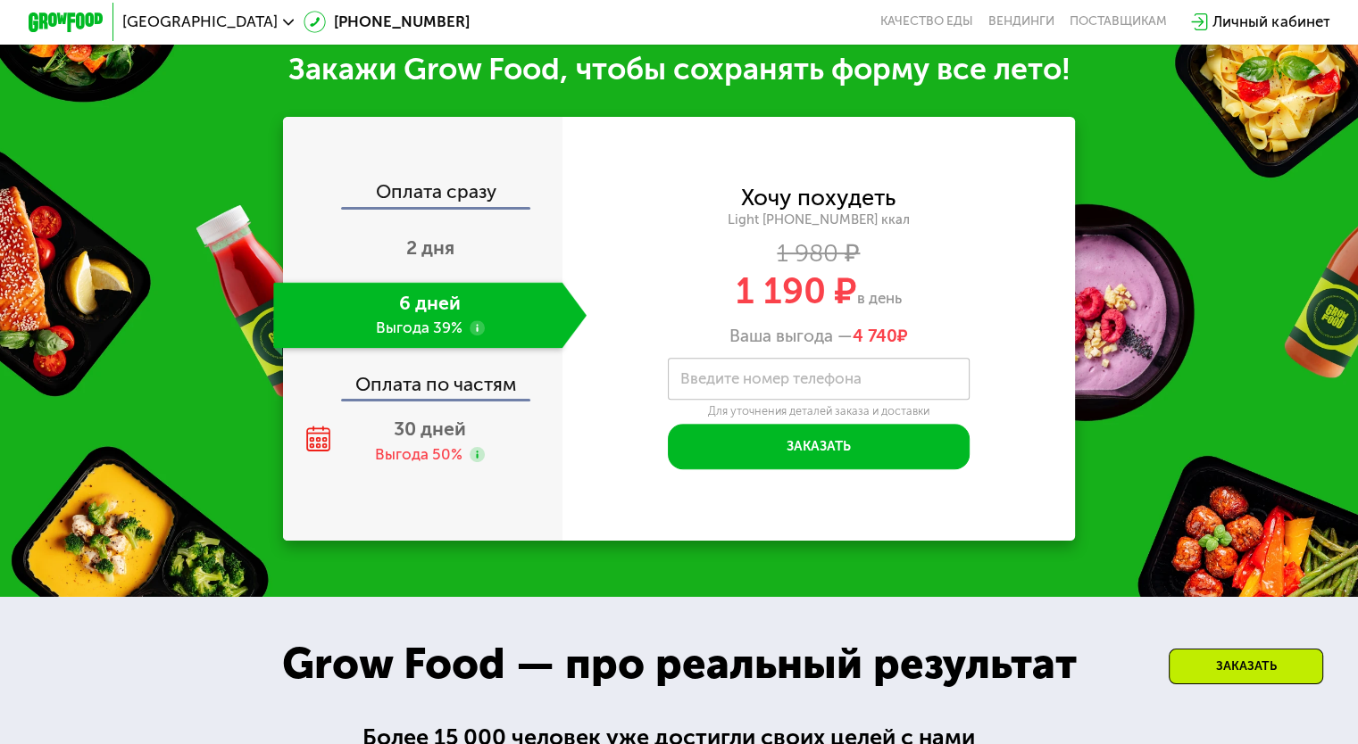
click at [444, 197] on div "Оплата сразу" at bounding box center [424, 194] width 278 height 24
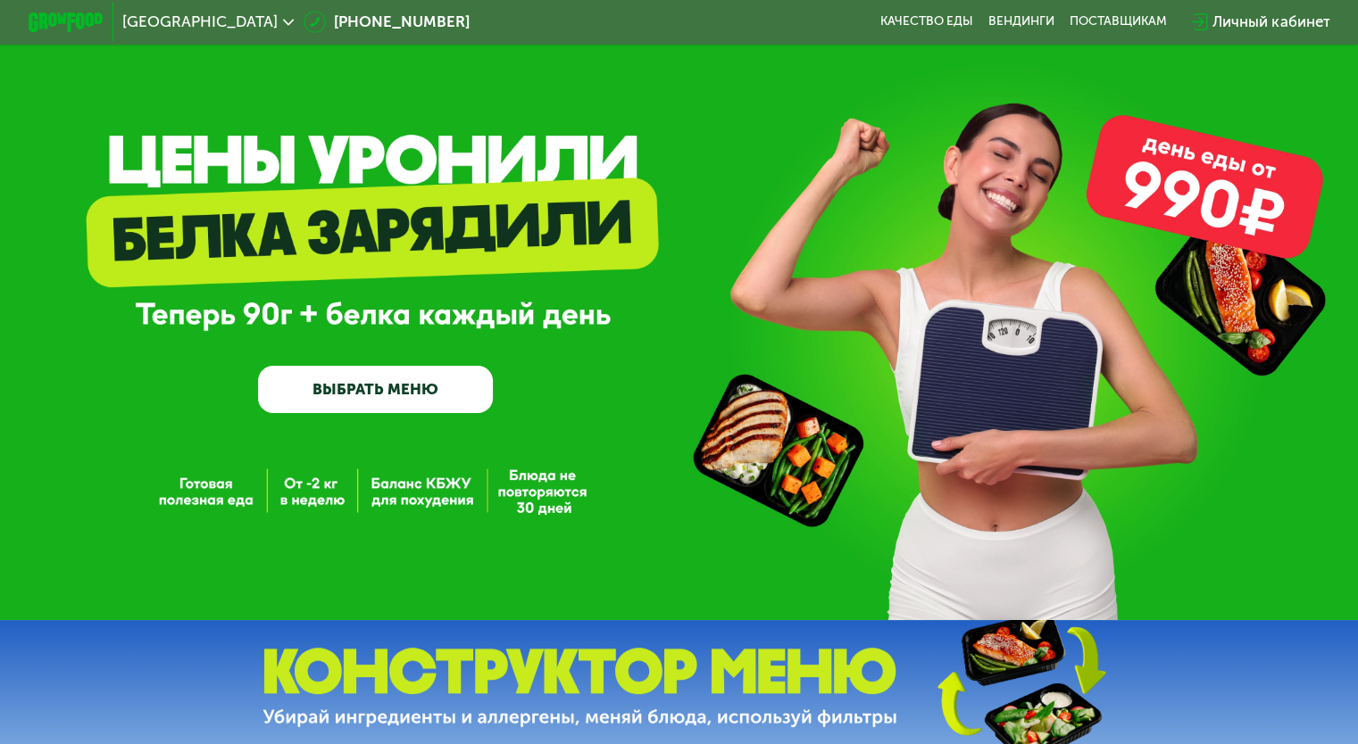
scroll to position [0, 0]
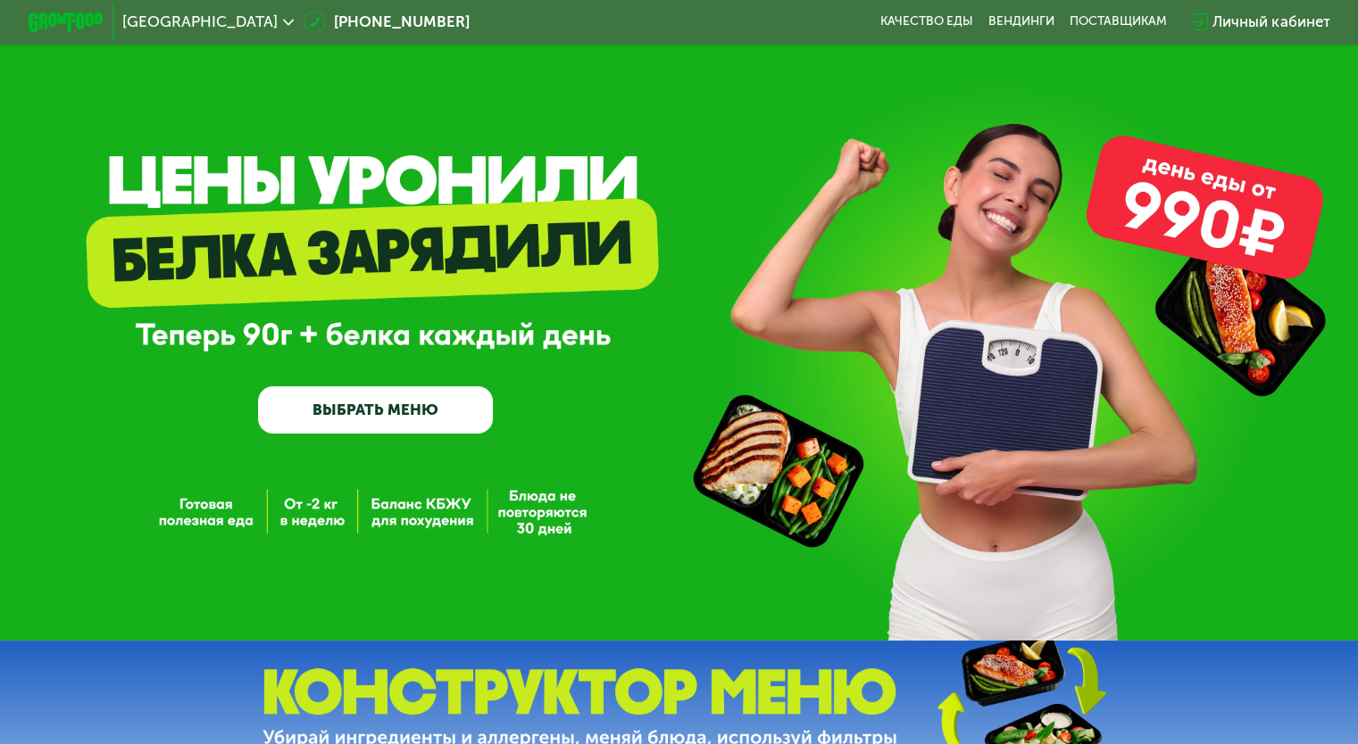
click at [387, 519] on div "GrowFood — доставка правильного питания ВЫБРАТЬ МЕНЮ" at bounding box center [679, 320] width 1358 height 641
click at [301, 519] on div "GrowFood — доставка правильного питания ВЫБРАТЬ МЕНЮ" at bounding box center [679, 320] width 1358 height 641
click at [332, 393] on link "ВЫБРАТЬ МЕНЮ" at bounding box center [375, 409] width 235 height 47
click at [328, 425] on link "ВЫБРАТЬ МЕНЮ" at bounding box center [375, 409] width 235 height 47
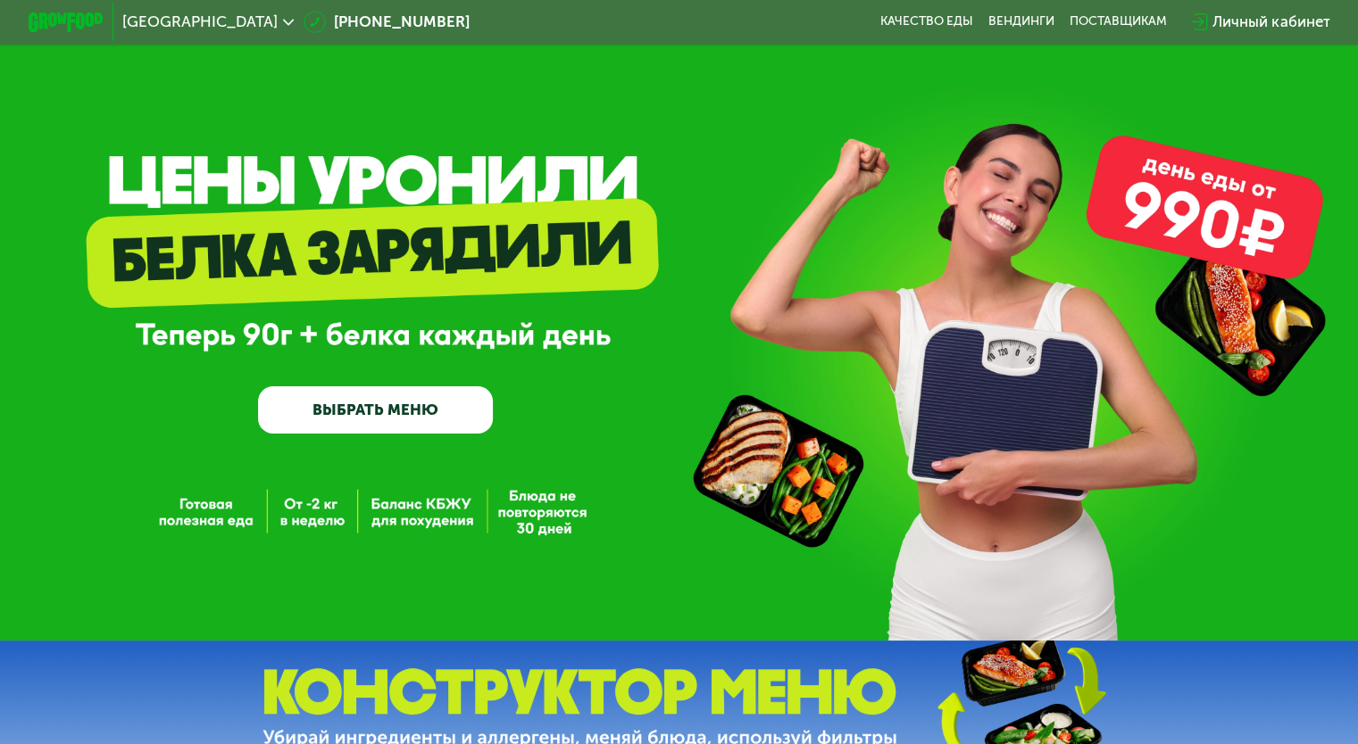
click at [328, 425] on link "ВЫБРАТЬ МЕНЮ" at bounding box center [375, 409] width 235 height 47
click at [972, 23] on link "Качество еды" at bounding box center [926, 21] width 93 height 15
click at [432, 406] on link "ВЫБРАТЬ МЕНЮ" at bounding box center [375, 409] width 235 height 47
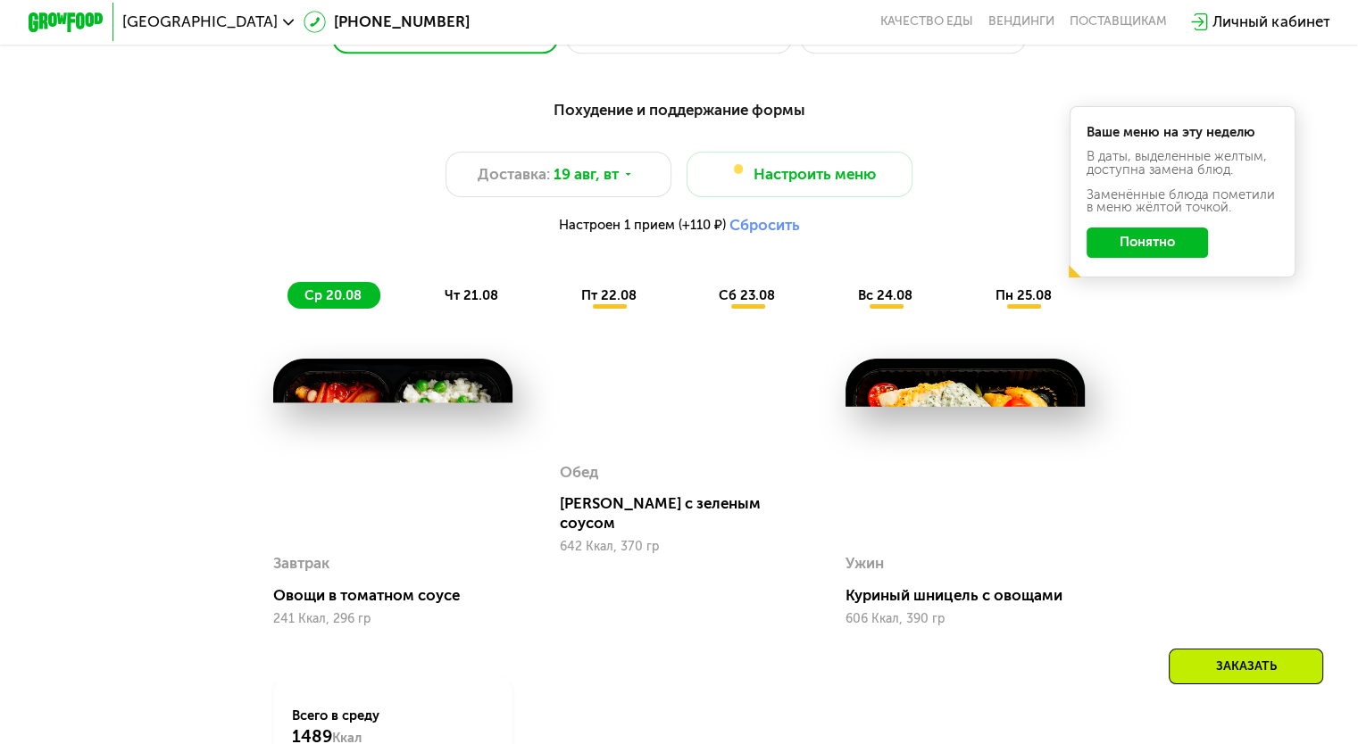
scroll to position [982, 0]
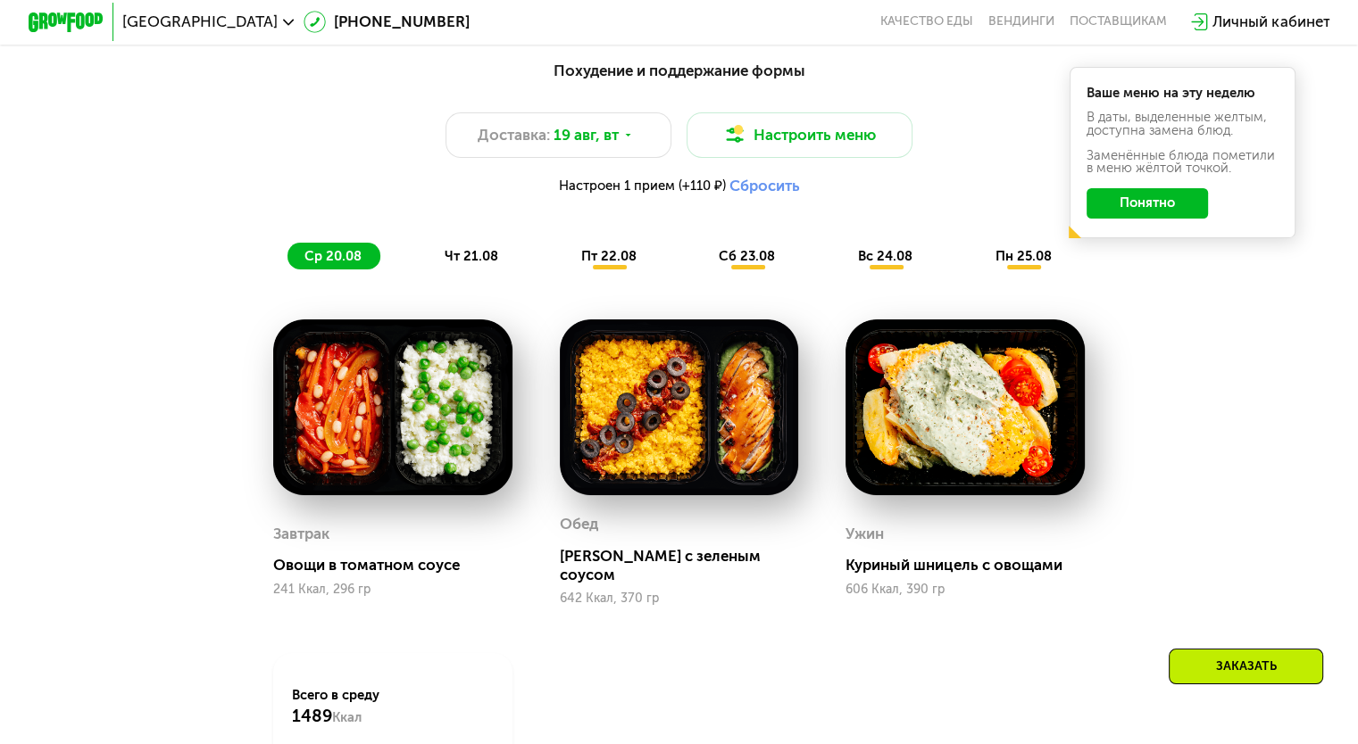
click at [564, 254] on div "чт 21.08" at bounding box center [609, 256] width 91 height 27
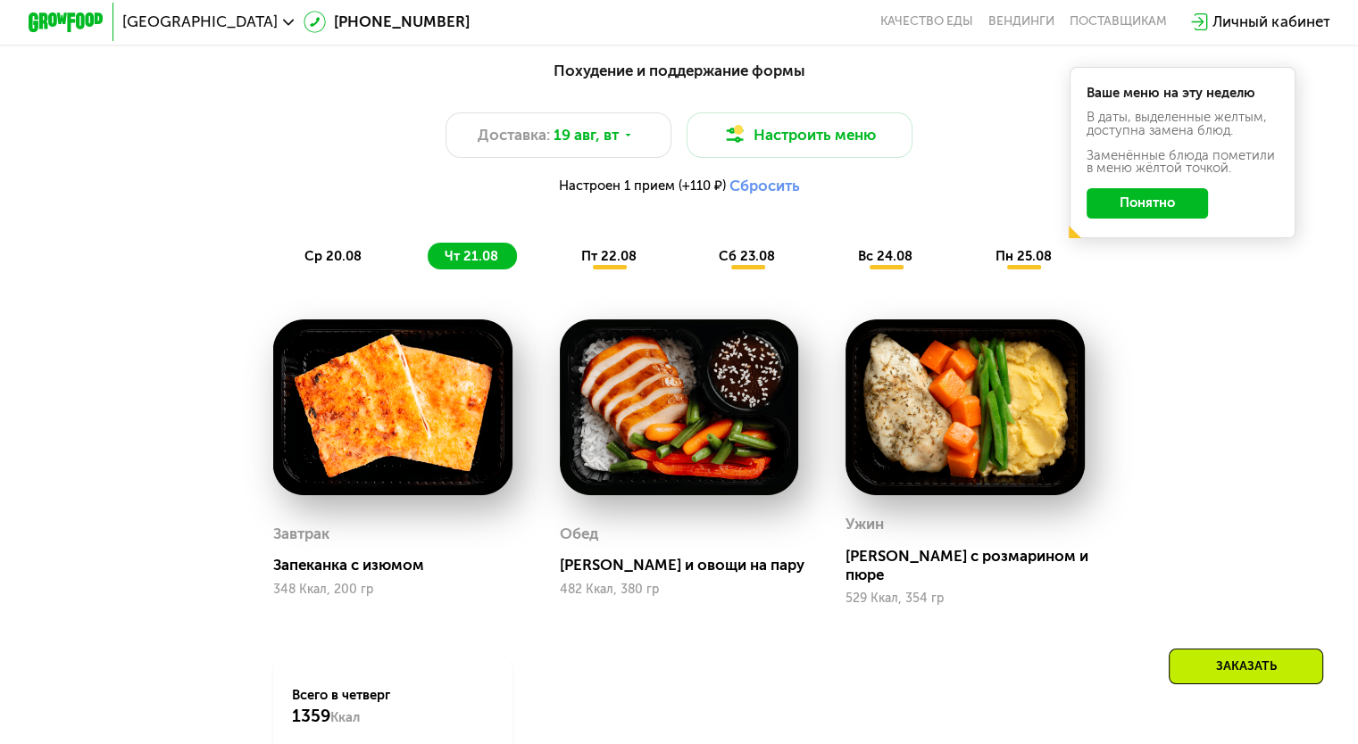
click at [702, 270] on div "пт 22.08" at bounding box center [748, 256] width 92 height 27
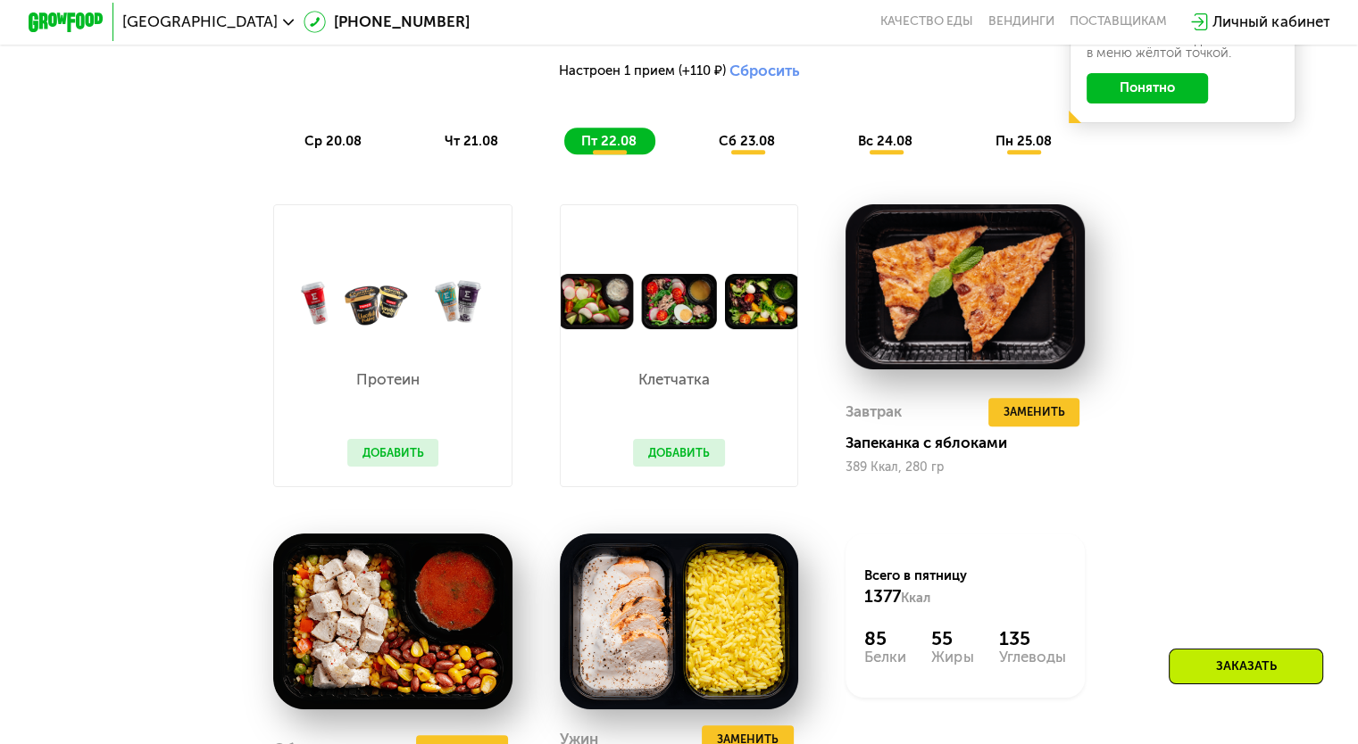
scroll to position [1071, 0]
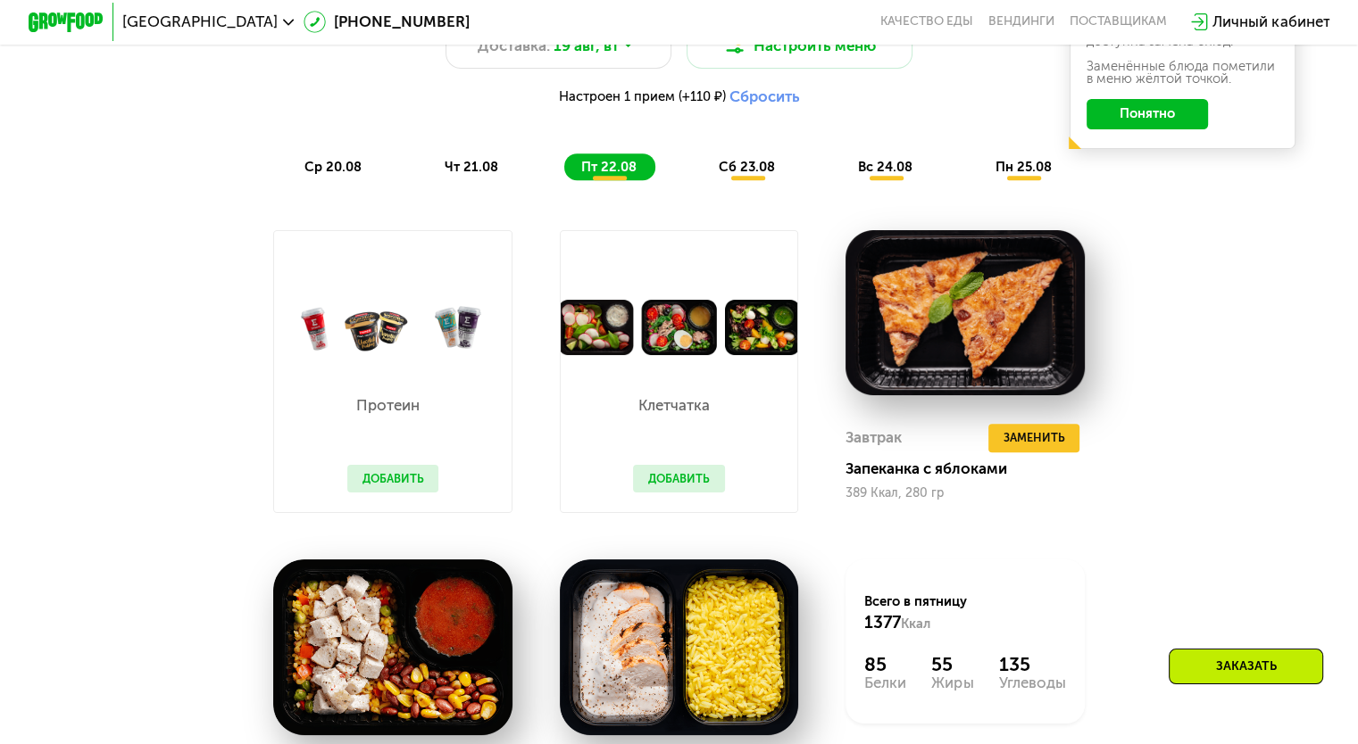
click at [468, 175] on span "чт 21.08" at bounding box center [471, 167] width 54 height 16
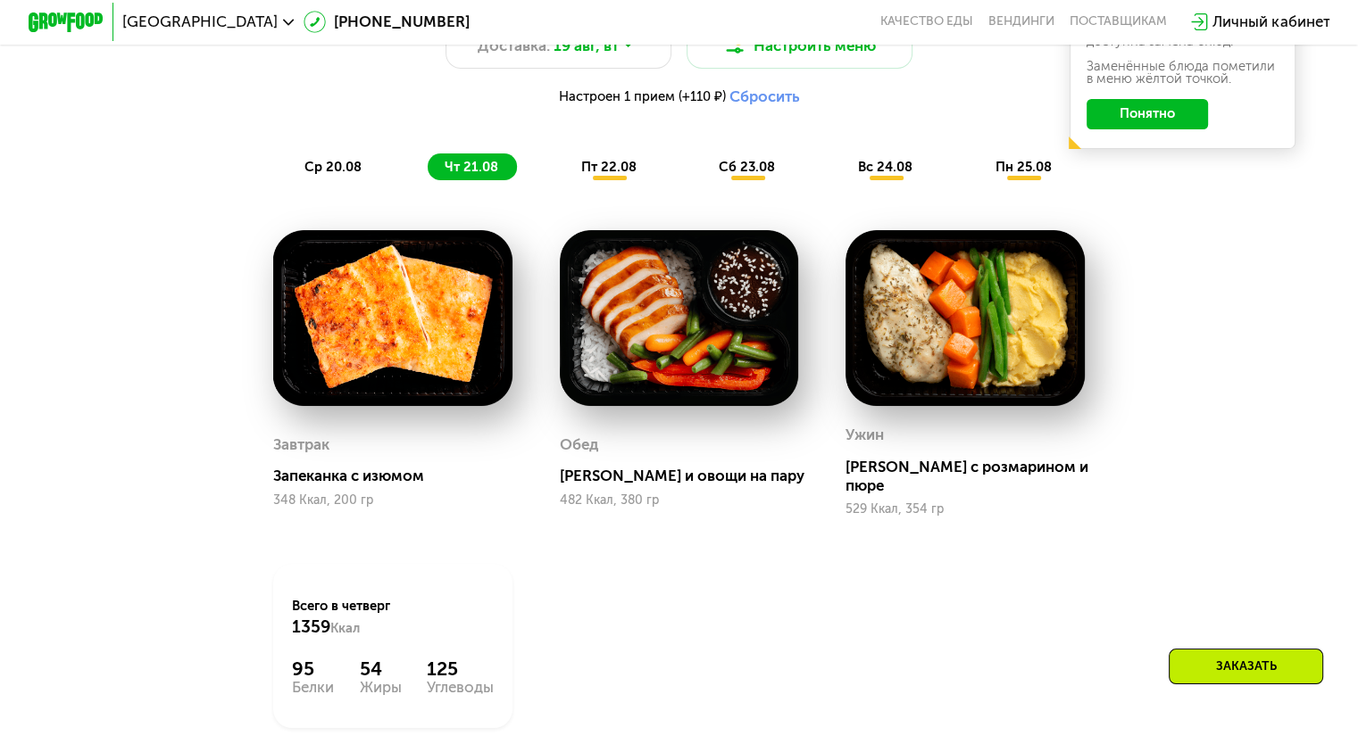
click at [621, 175] on span "пт 22.08" at bounding box center [608, 167] width 55 height 16
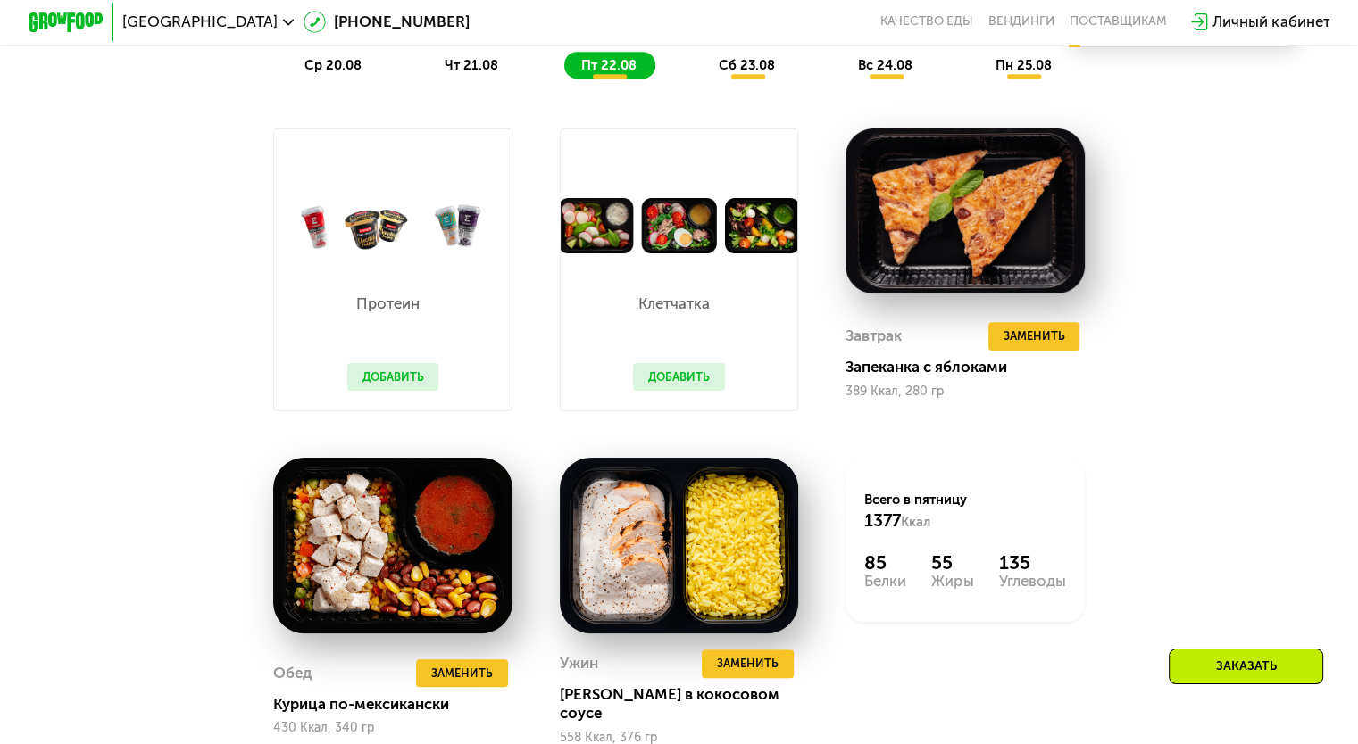
scroll to position [1160, 0]
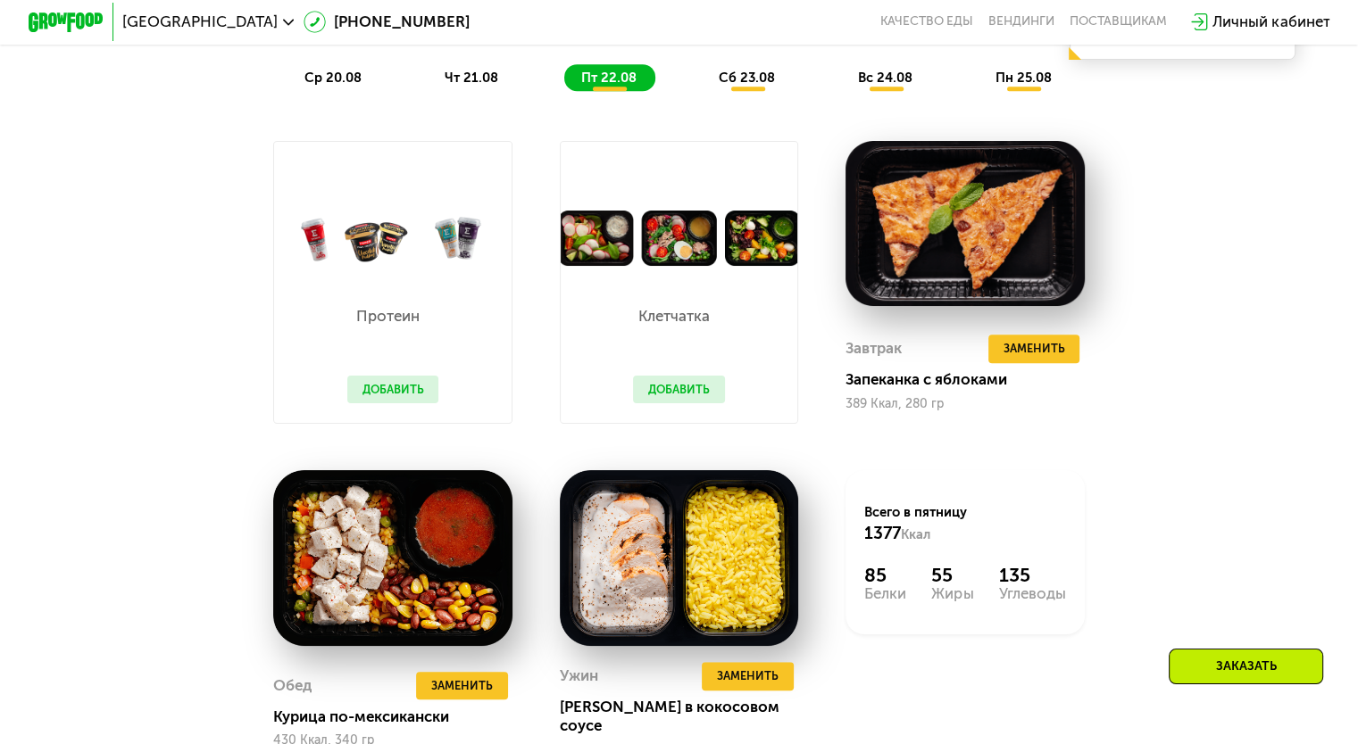
click at [841, 91] on div "сб 23.08" at bounding box center [886, 77] width 90 height 27
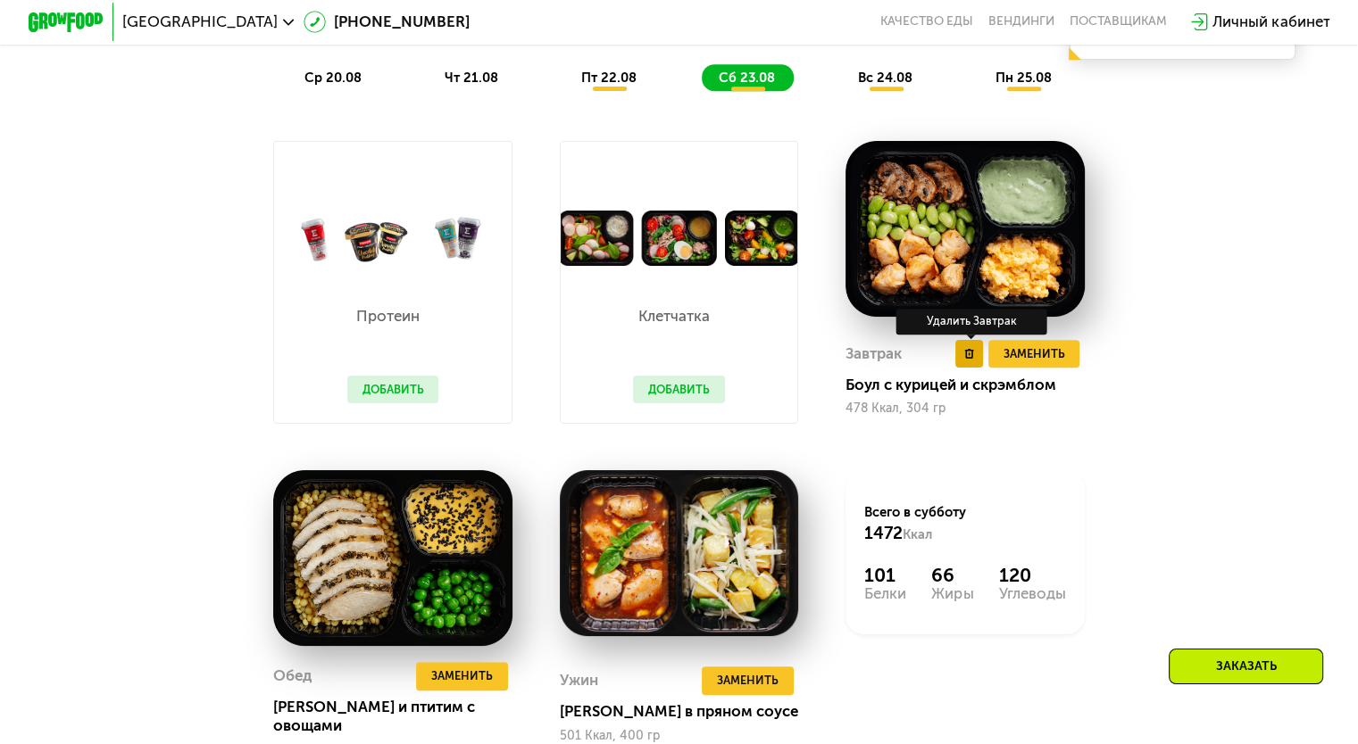
click at [975, 358] on button at bounding box center [969, 354] width 29 height 29
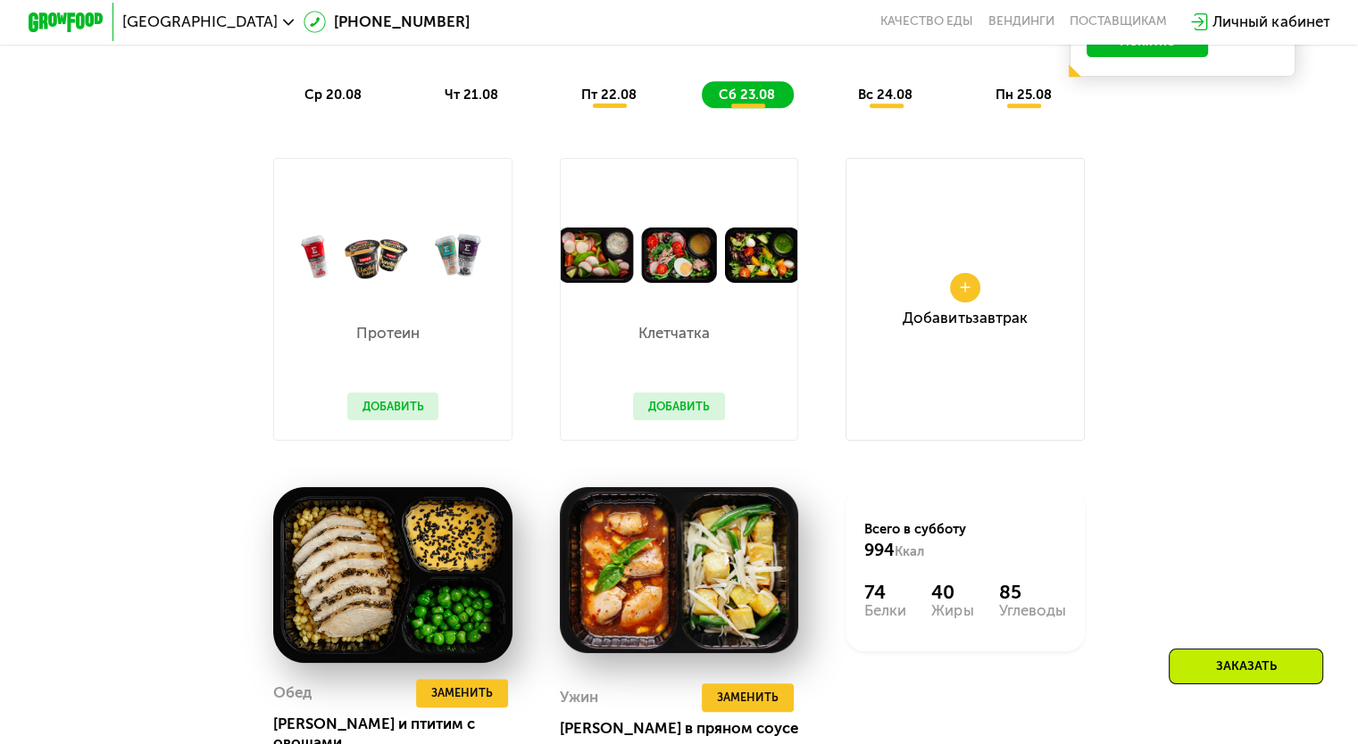
scroll to position [1071, 0]
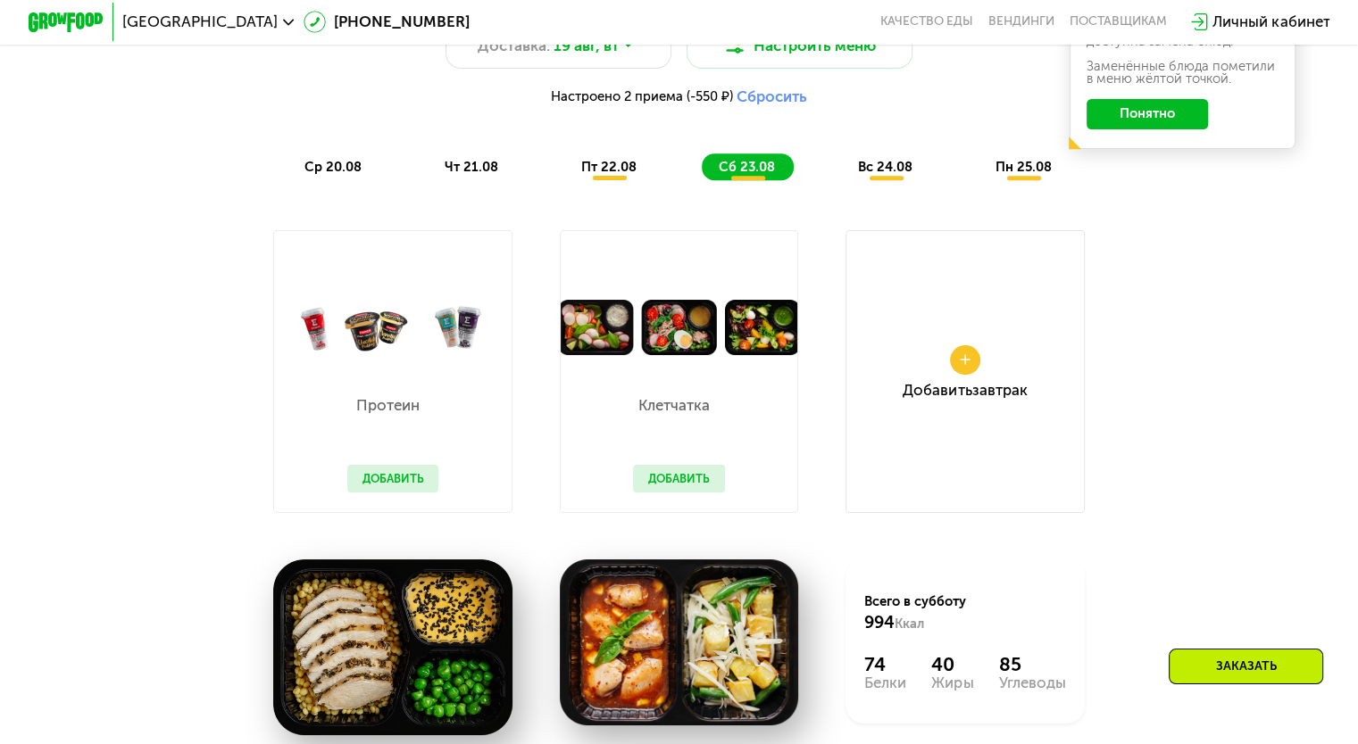
click at [617, 175] on span "пт 22.08" at bounding box center [608, 167] width 55 height 16
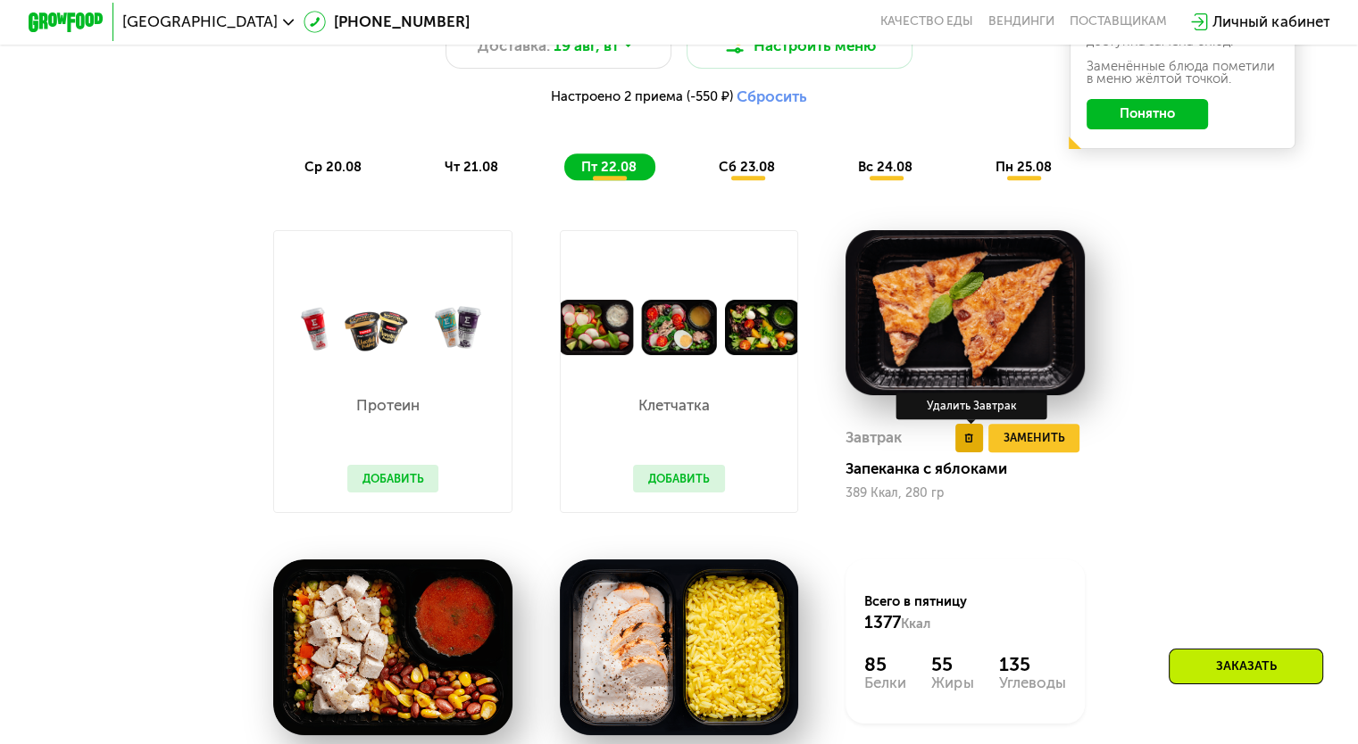
click at [968, 444] on use at bounding box center [969, 439] width 9 height 10
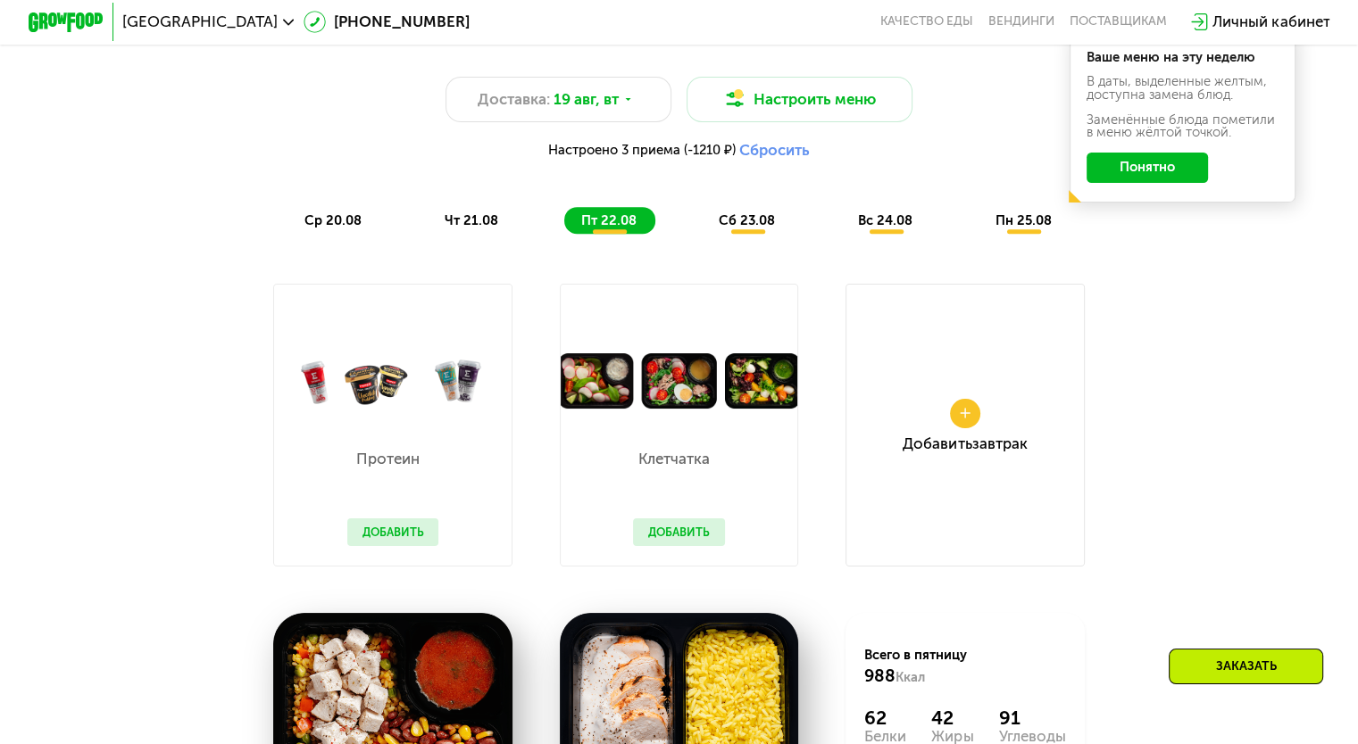
scroll to position [803, 0]
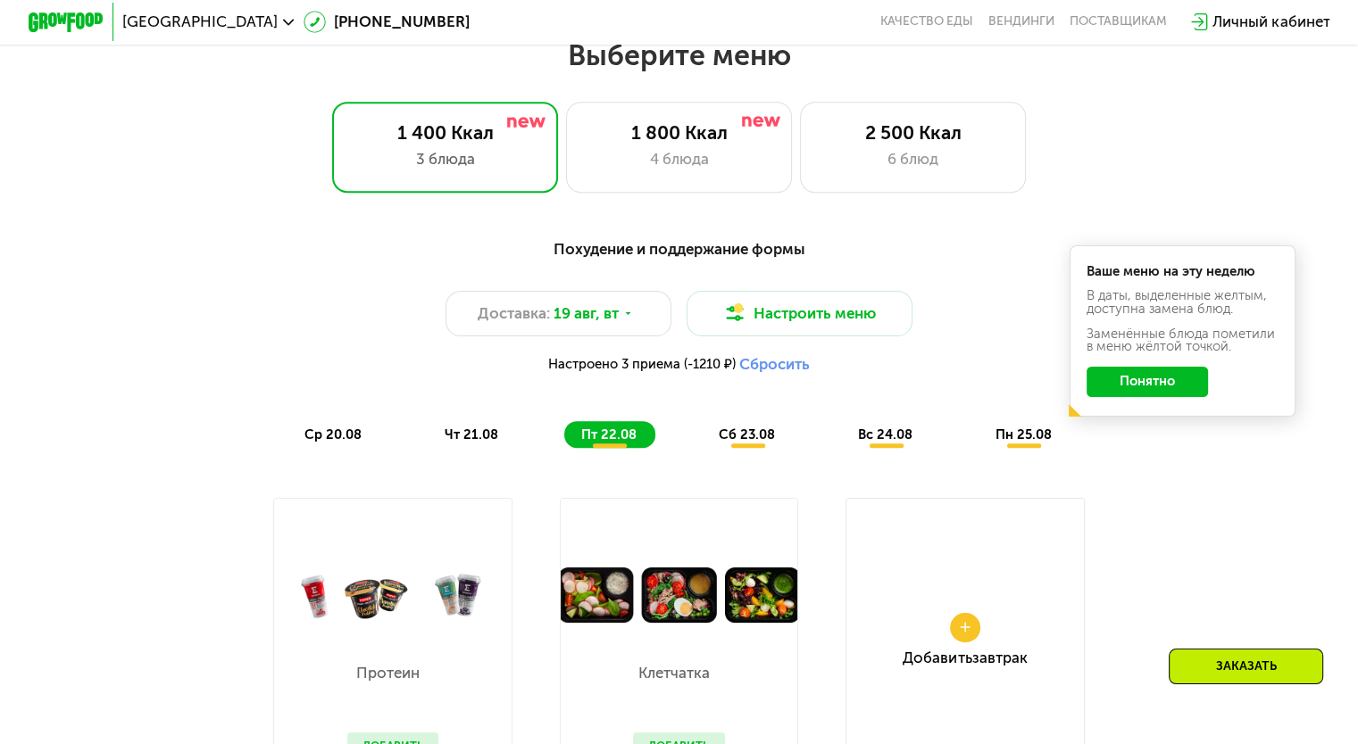
click at [564, 445] on div "чт 21.08" at bounding box center [609, 434] width 91 height 27
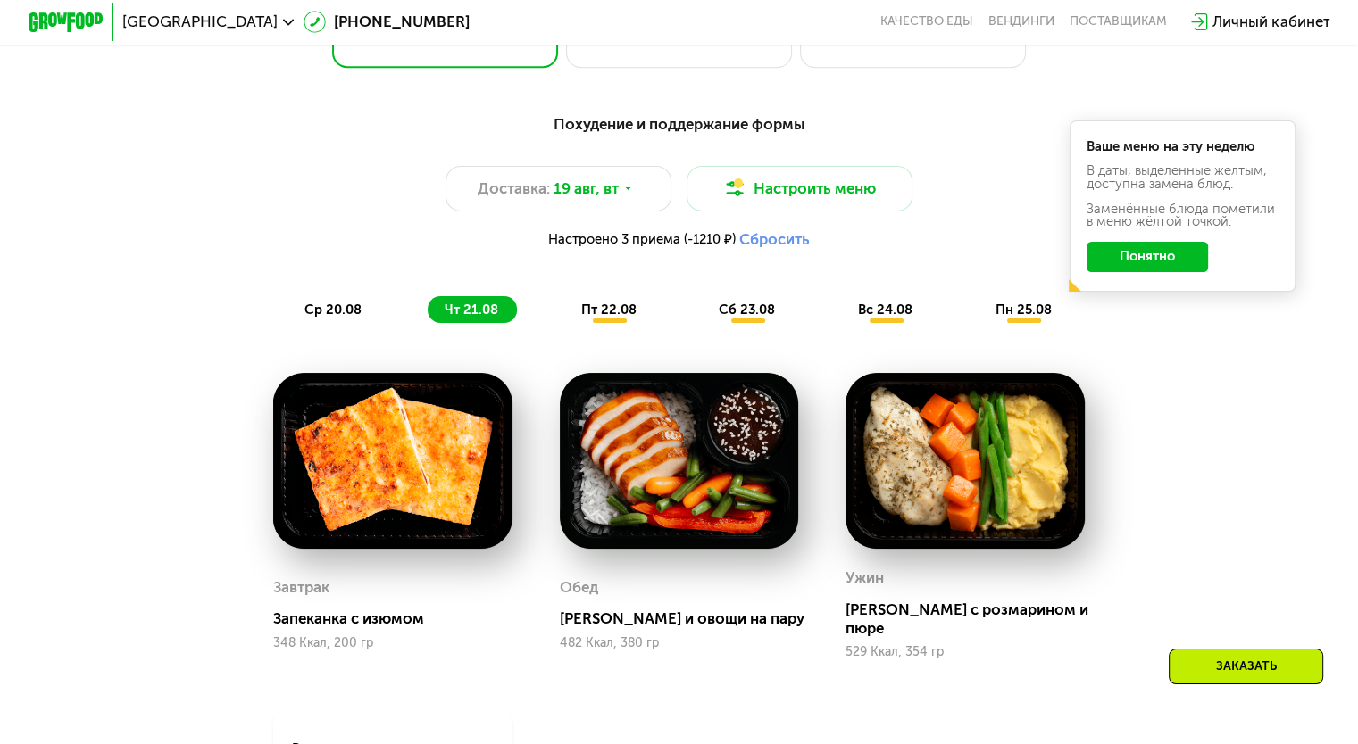
scroll to position [893, 0]
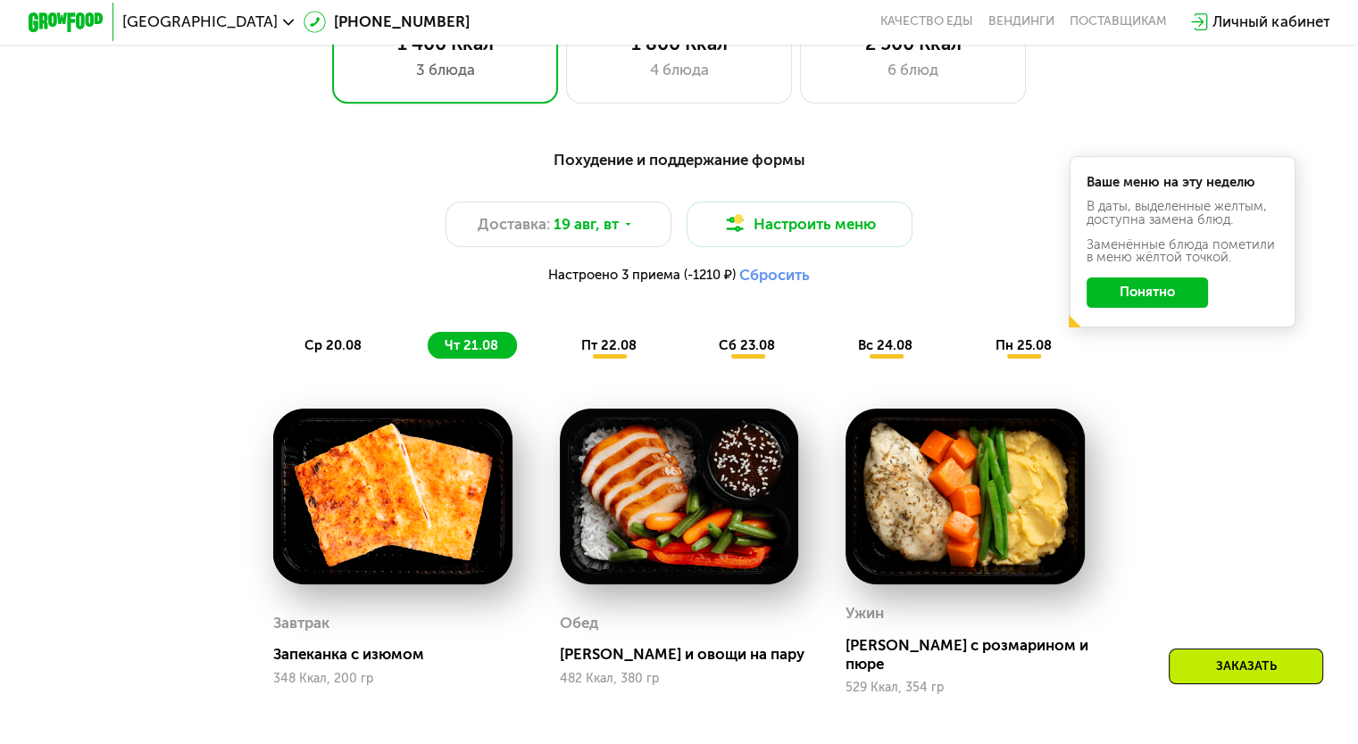
click at [720, 353] on span "сб 23.08" at bounding box center [746, 345] width 56 height 16
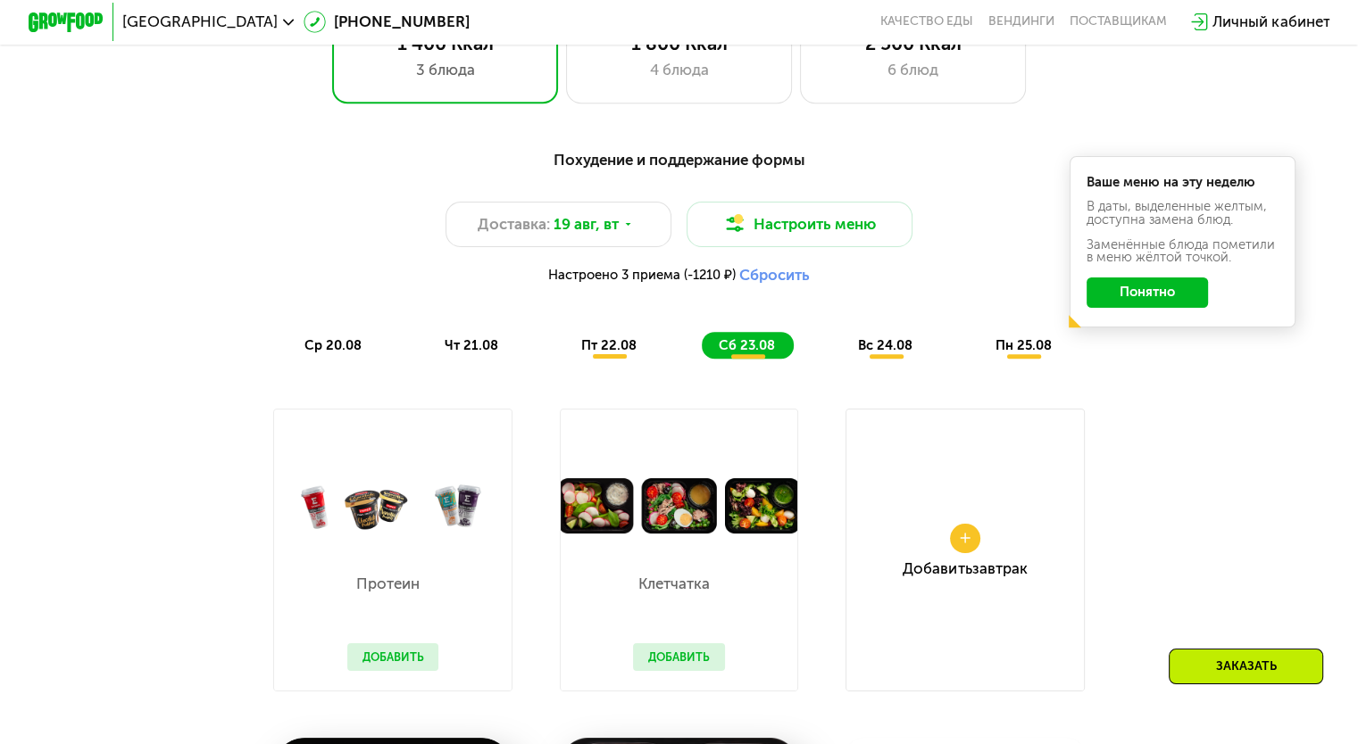
click at [978, 357] on div "вс 24.08" at bounding box center [1024, 345] width 92 height 27
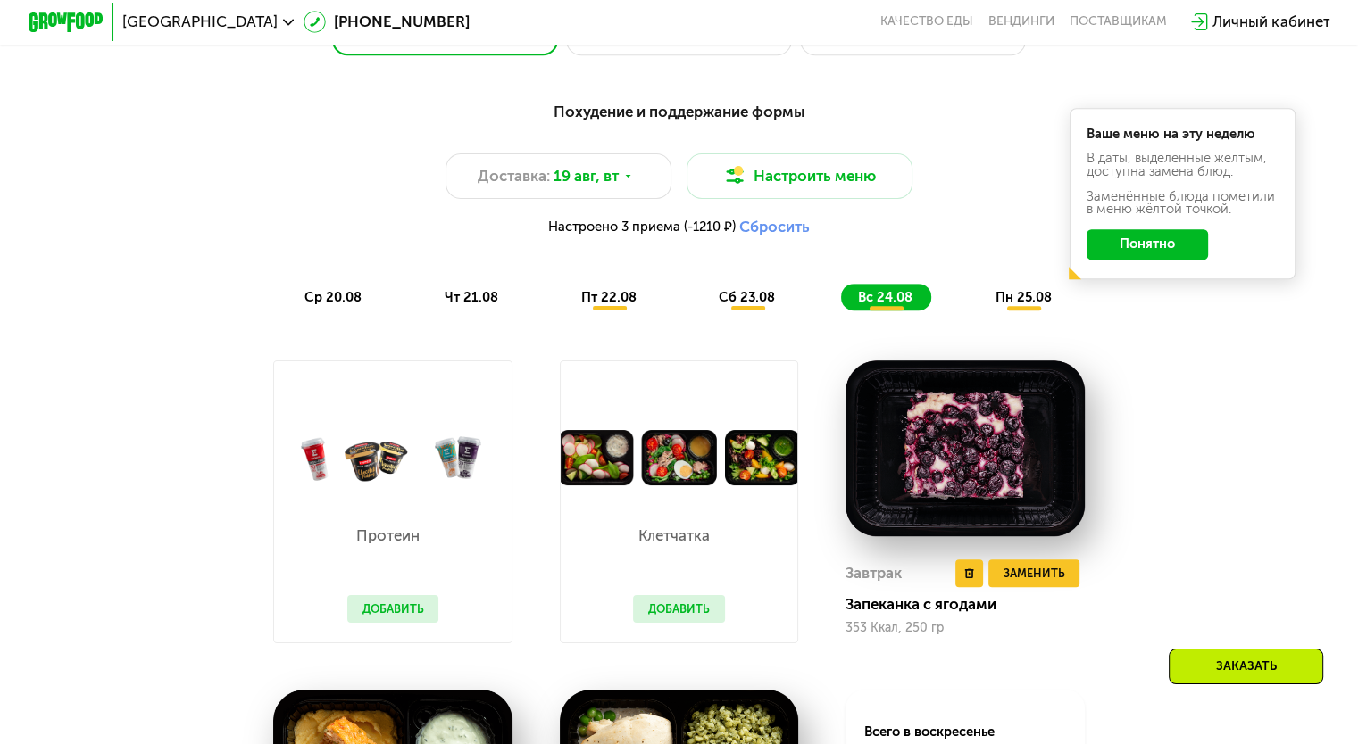
scroll to position [1160, 0]
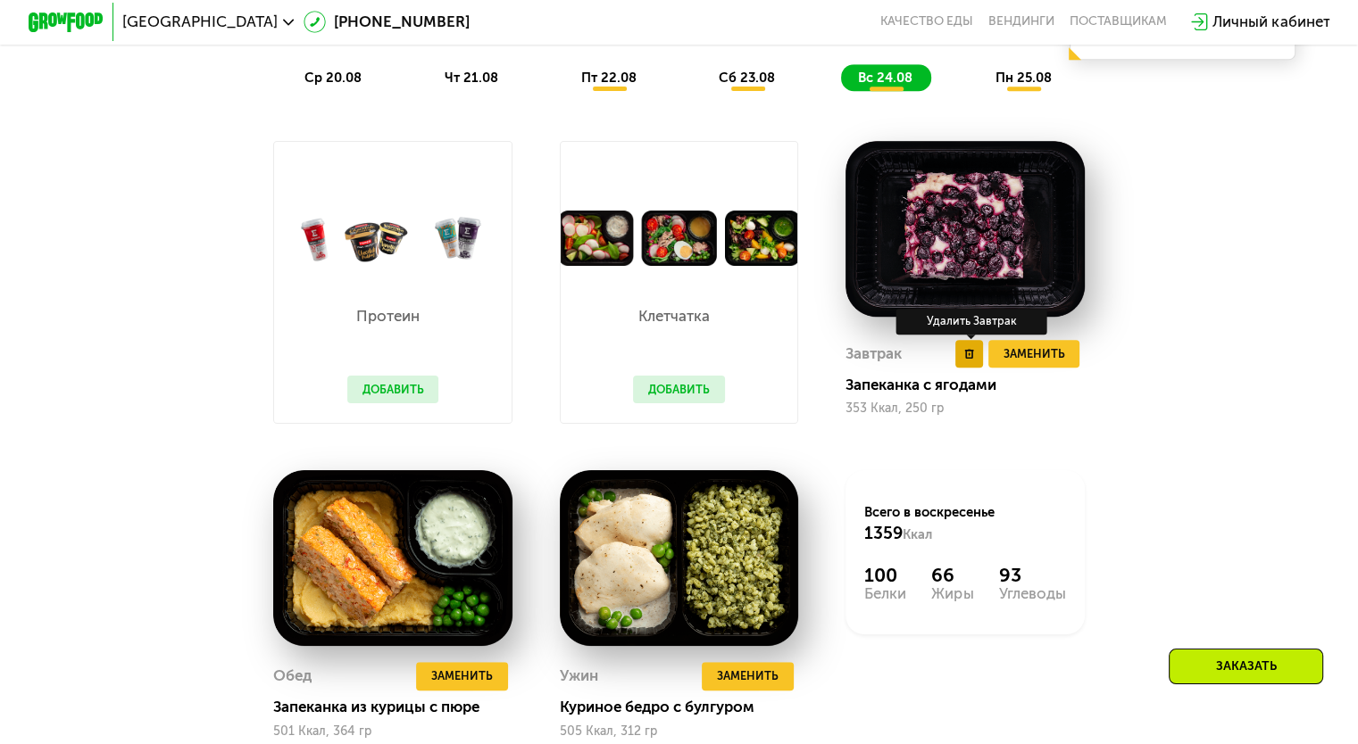
click at [970, 359] on use at bounding box center [969, 354] width 9 height 10
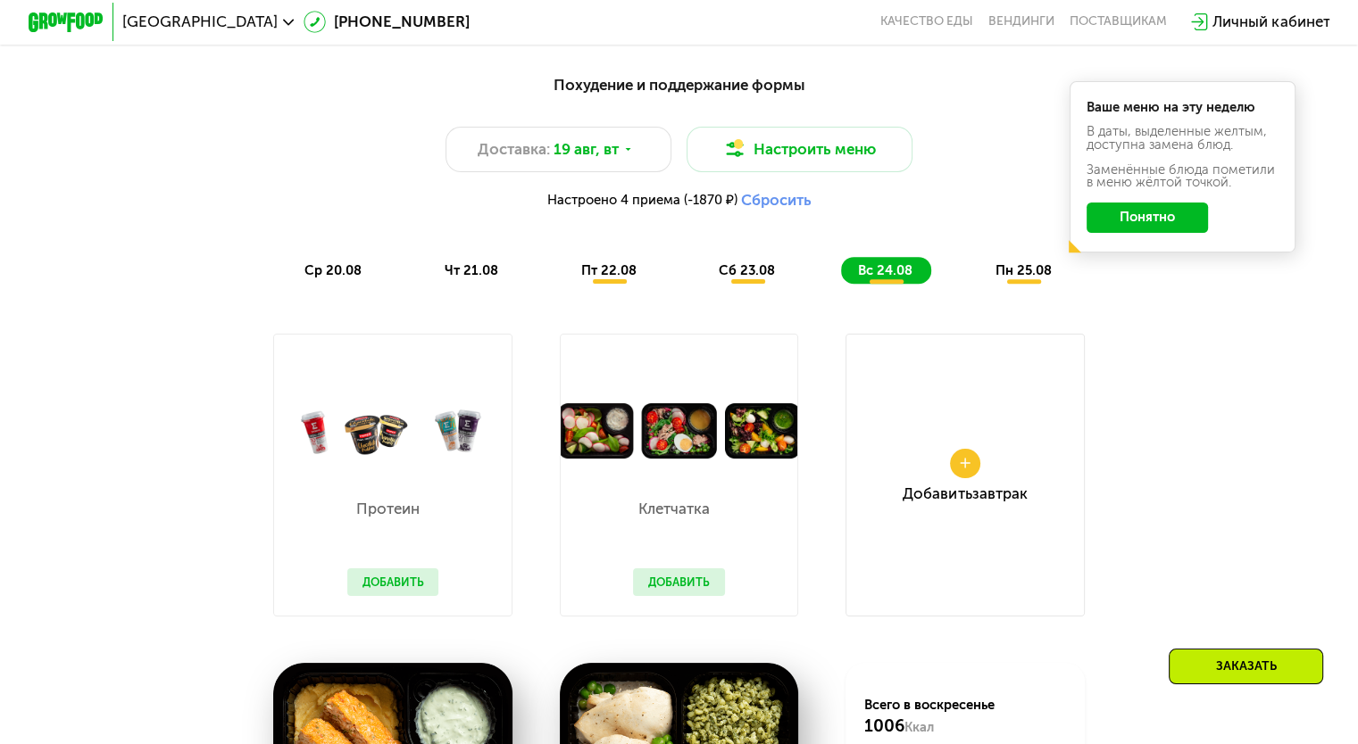
scroll to position [893, 0]
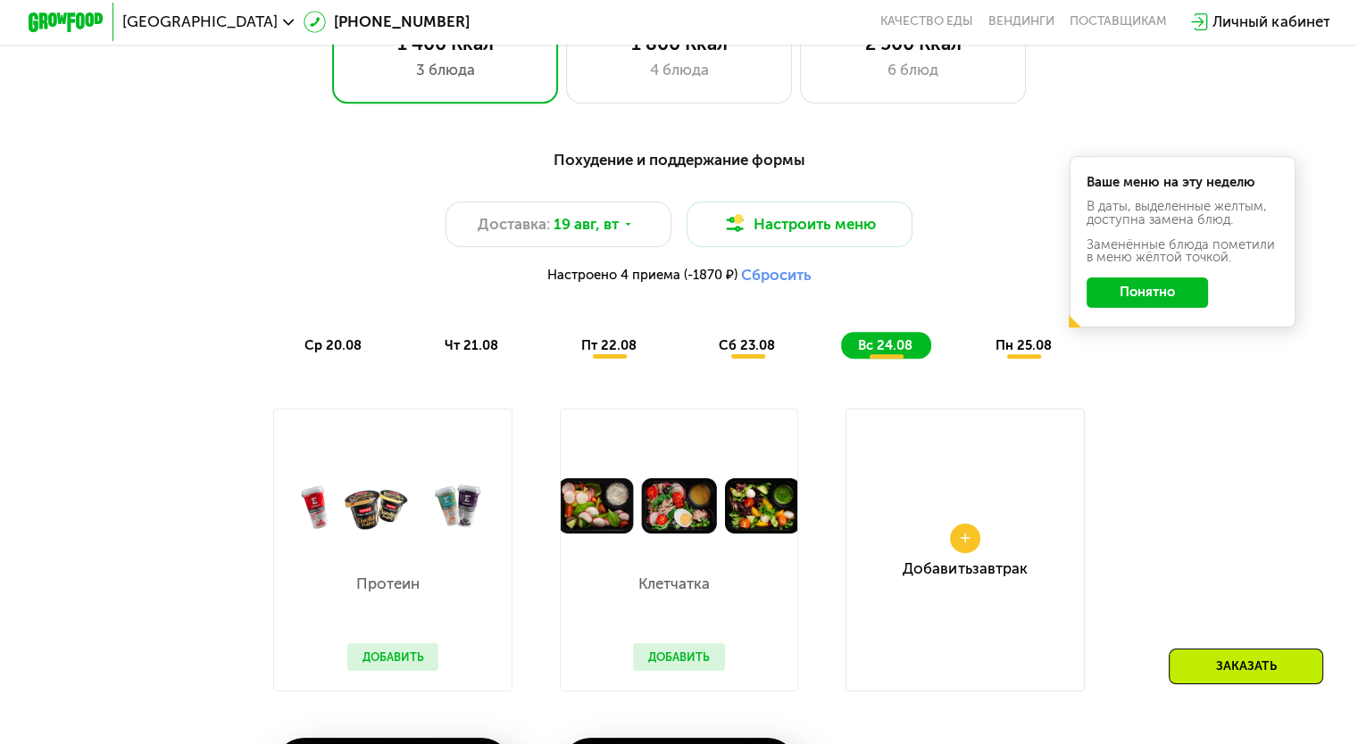
click at [998, 359] on div "пн 25.08" at bounding box center [1024, 345] width 92 height 27
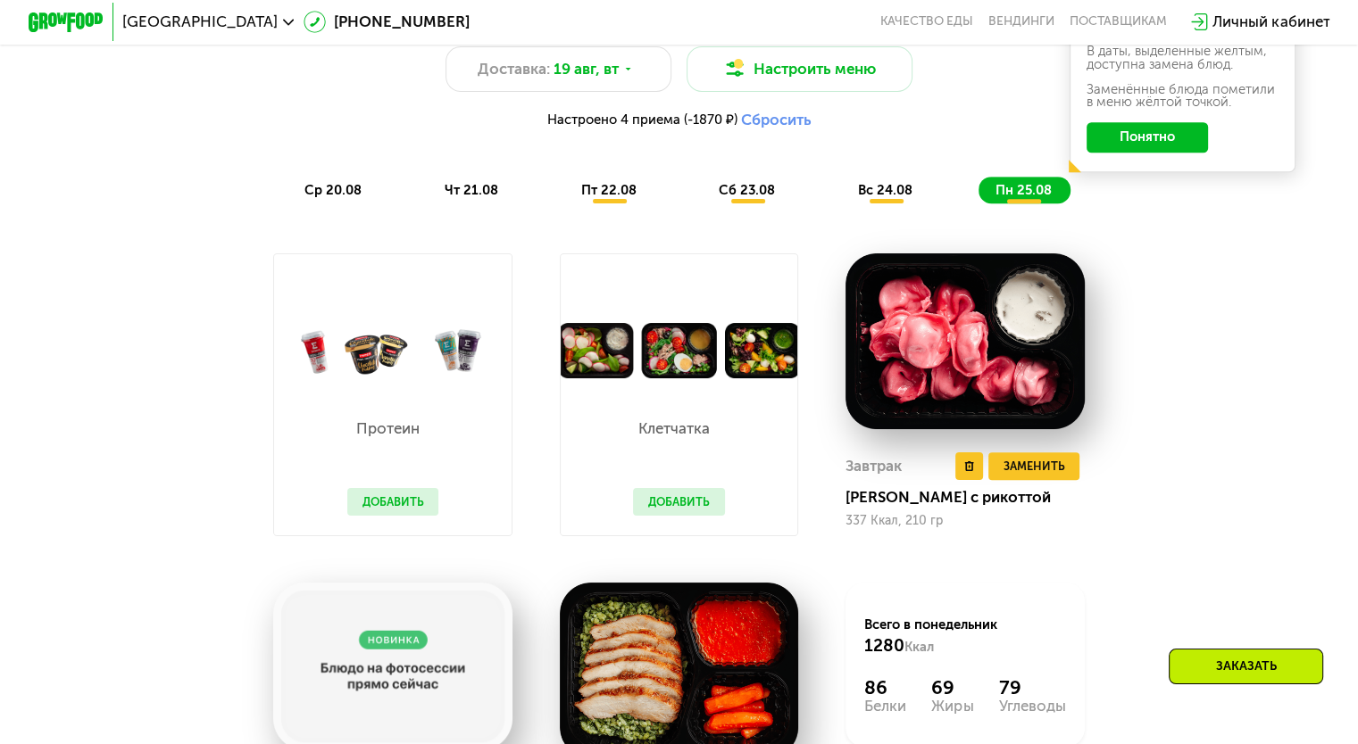
scroll to position [1071, 0]
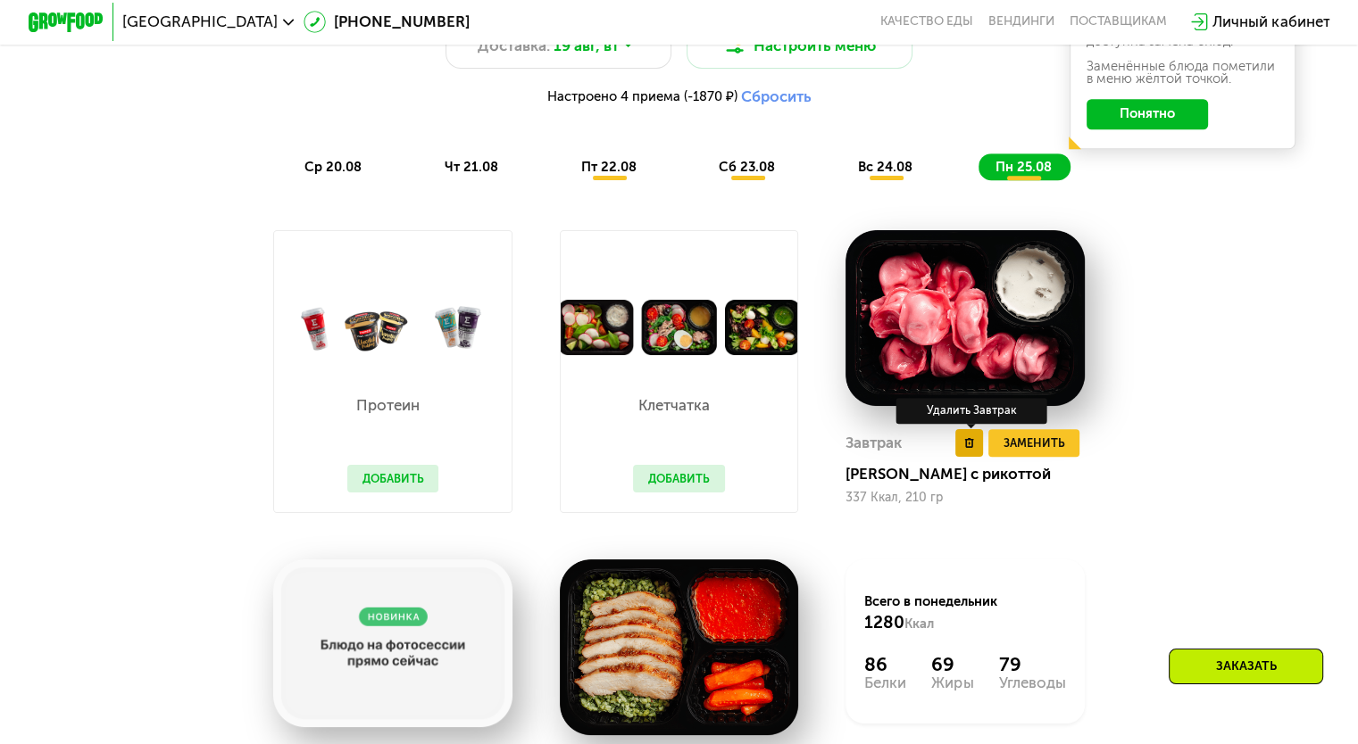
click at [969, 448] on use at bounding box center [969, 443] width 9 height 10
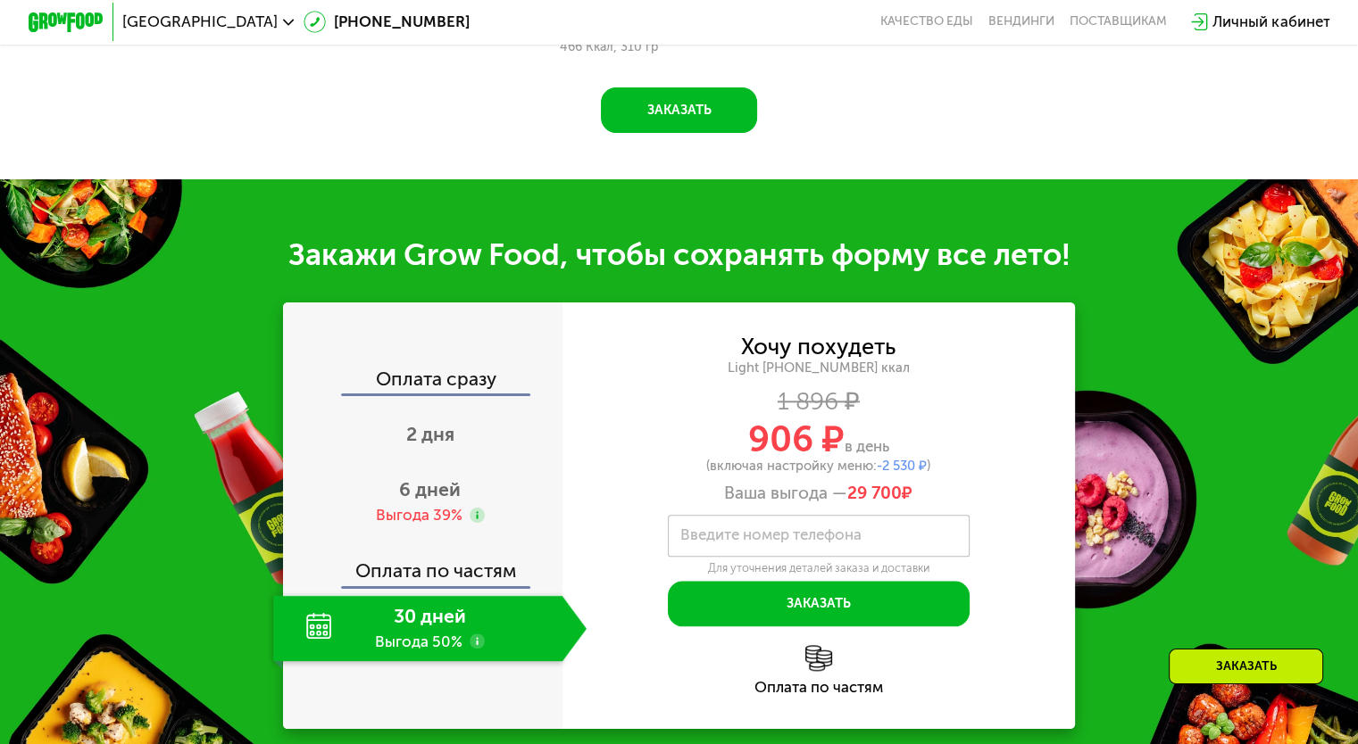
scroll to position [1874, 0]
